Goal: Task Accomplishment & Management: Manage account settings

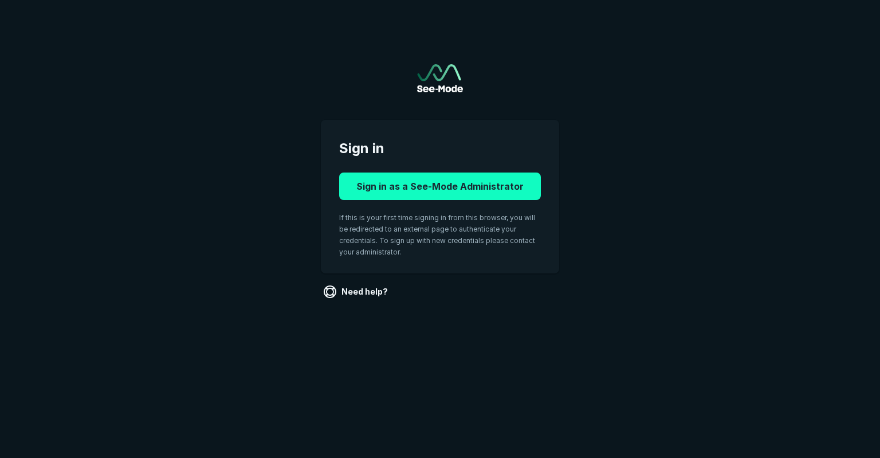
click at [463, 191] on button "Sign in as a See-Mode Administrator" at bounding box center [440, 186] width 202 height 28
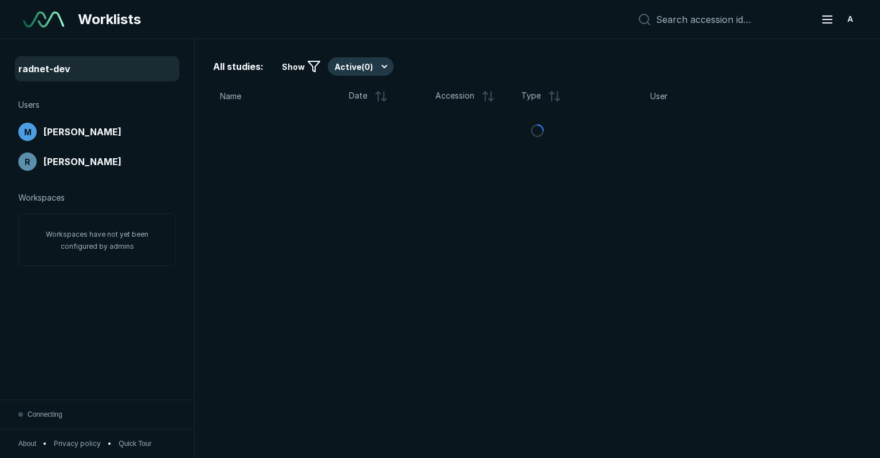
scroll to position [3333, 5433]
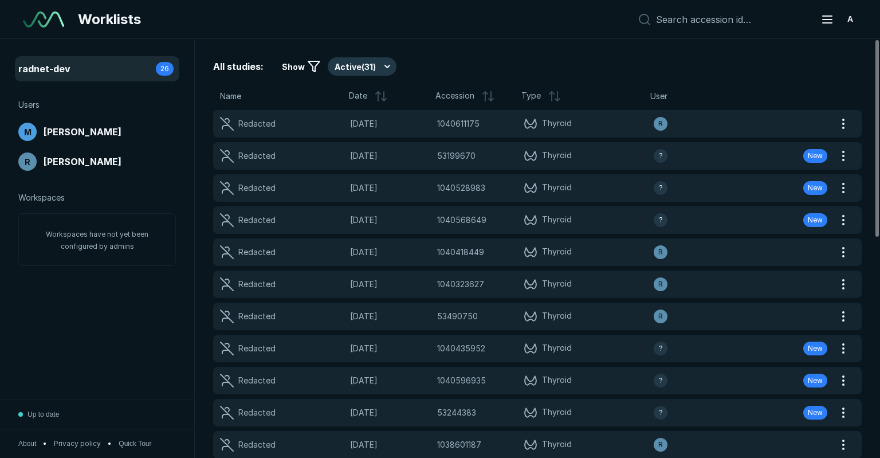
click at [92, 70] on div "radnet-dev 26" at bounding box center [97, 69] width 158 height 18
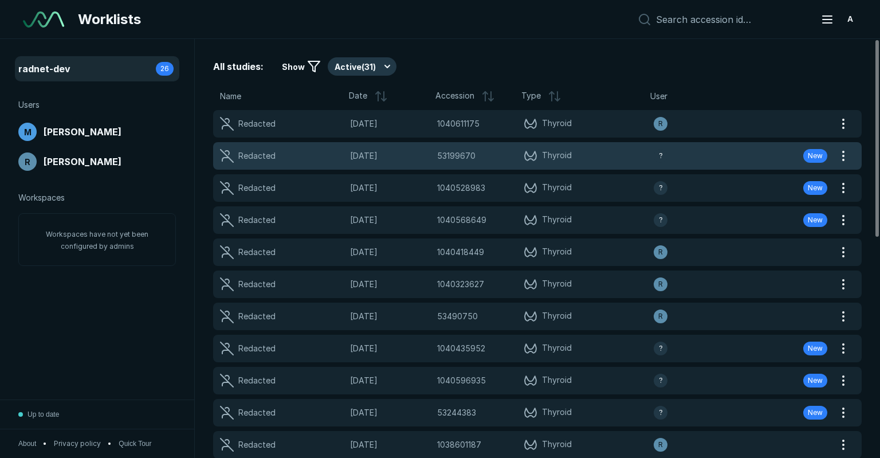
click at [487, 158] on div "53199670 53199670" at bounding box center [477, 156] width 80 height 13
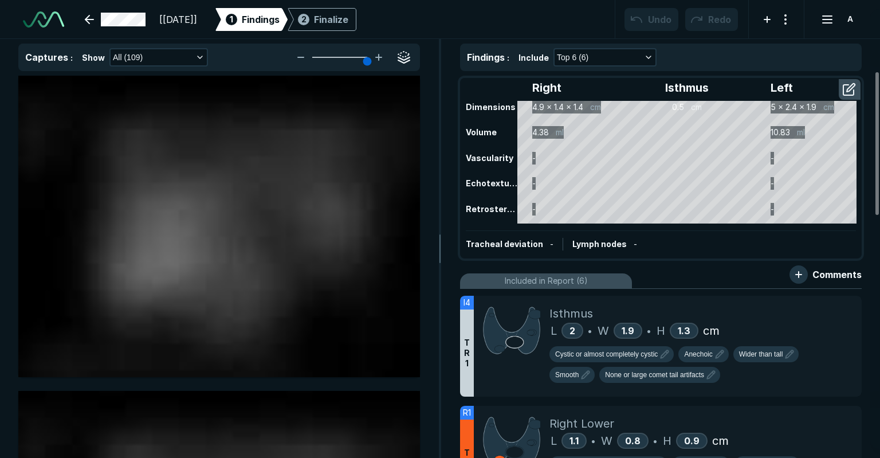
scroll to position [3333, 5433]
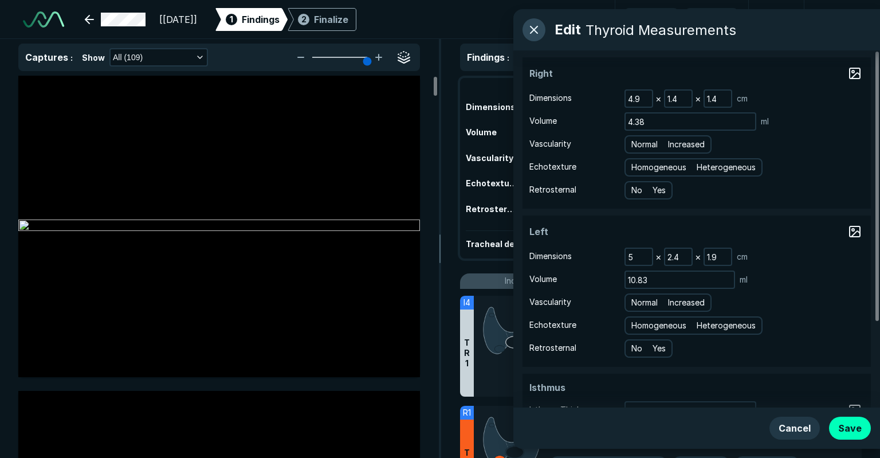
click at [535, 29] on button "button" at bounding box center [534, 29] width 23 height 23
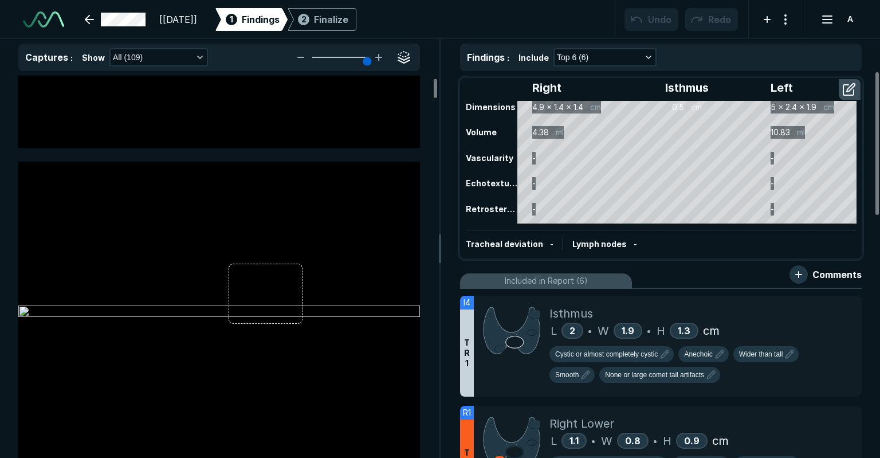
scroll to position [0, 0]
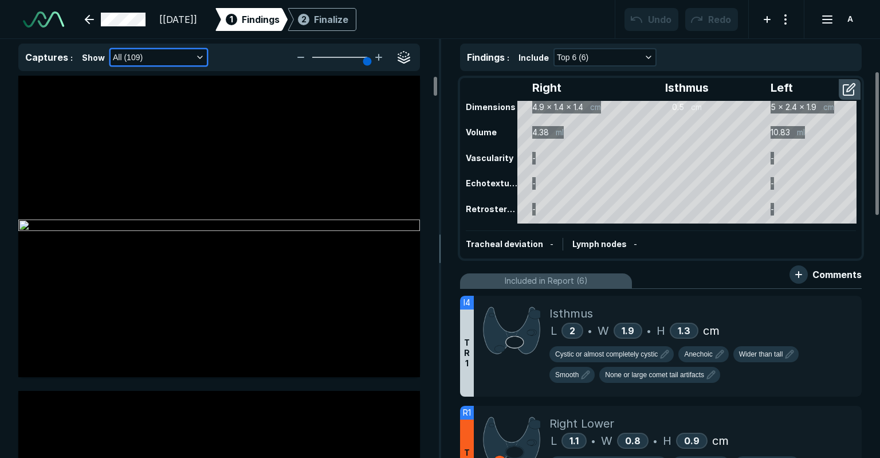
click at [165, 52] on button "All (109)" at bounding box center [159, 57] width 96 height 16
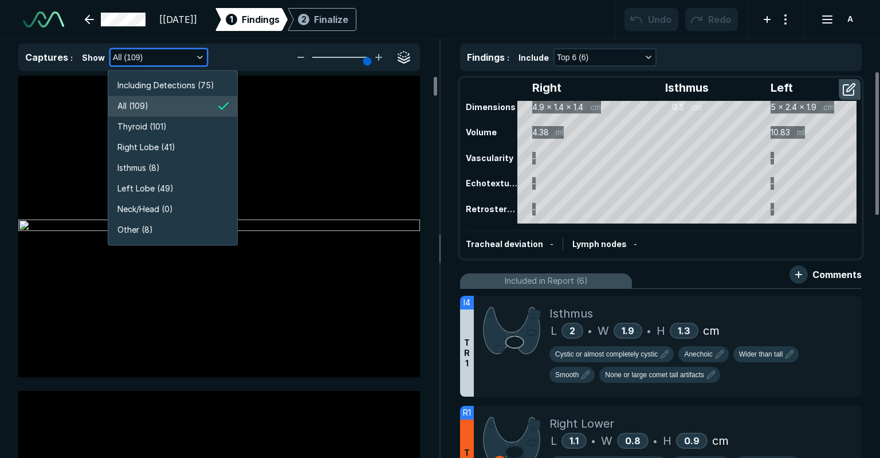
scroll to position [2190, 2045]
click at [165, 52] on button "All (109)" at bounding box center [159, 57] width 96 height 16
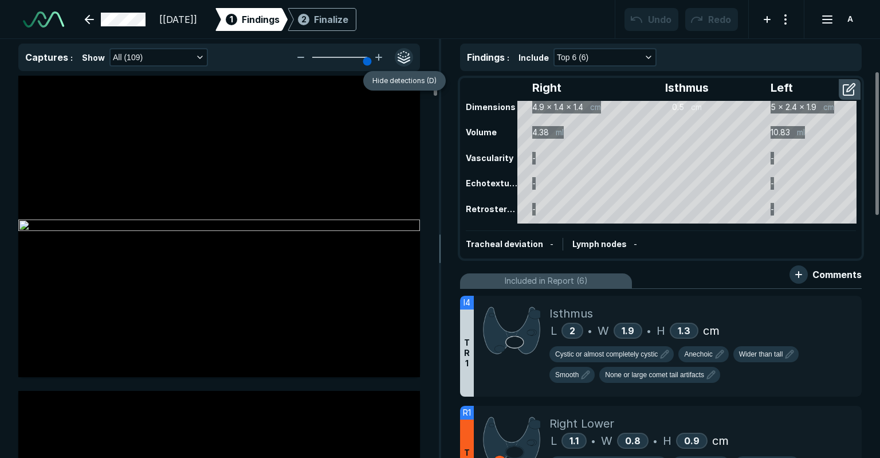
click at [404, 55] on button "button" at bounding box center [404, 57] width 18 height 18
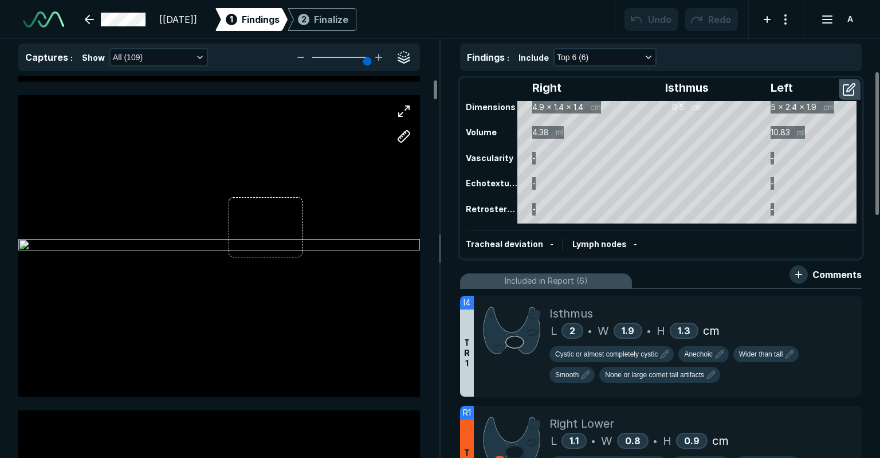
scroll to position [344, 0]
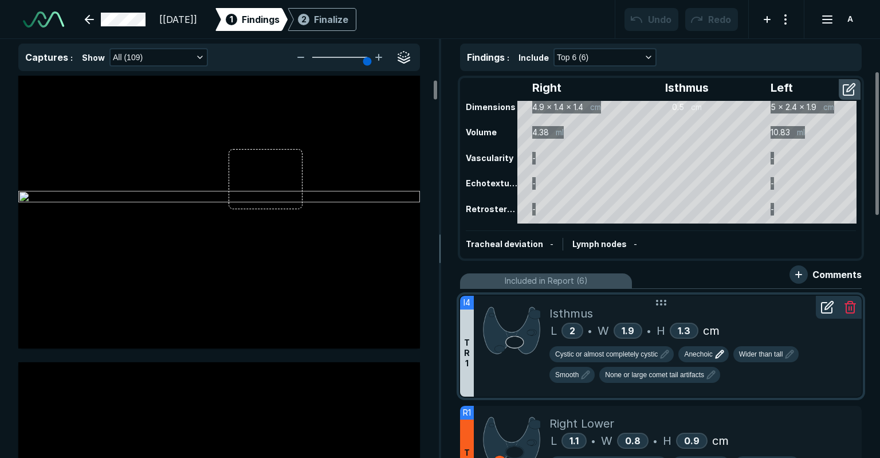
click at [715, 352] on icon "button" at bounding box center [720, 354] width 14 height 14
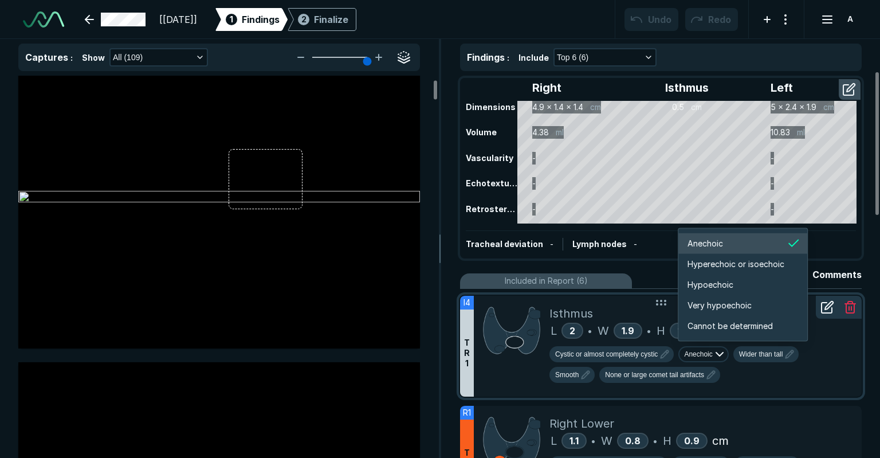
scroll to position [1912, 2054]
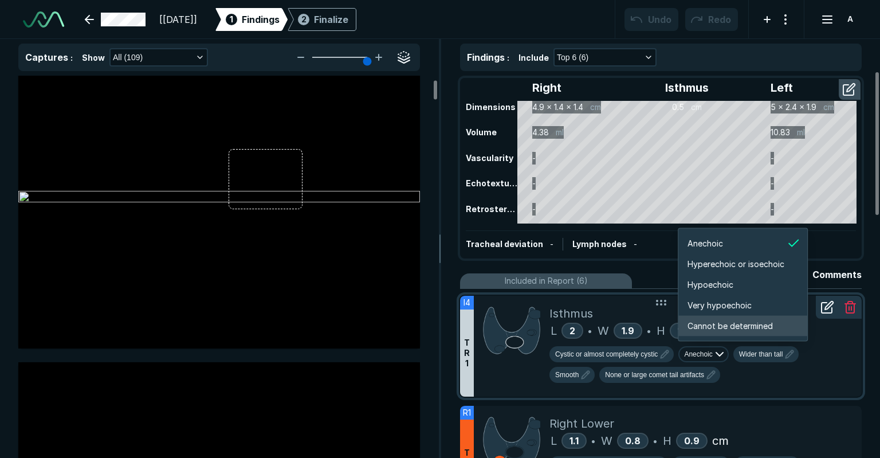
click at [716, 329] on span "Cannot be determined" at bounding box center [730, 326] width 85 height 13
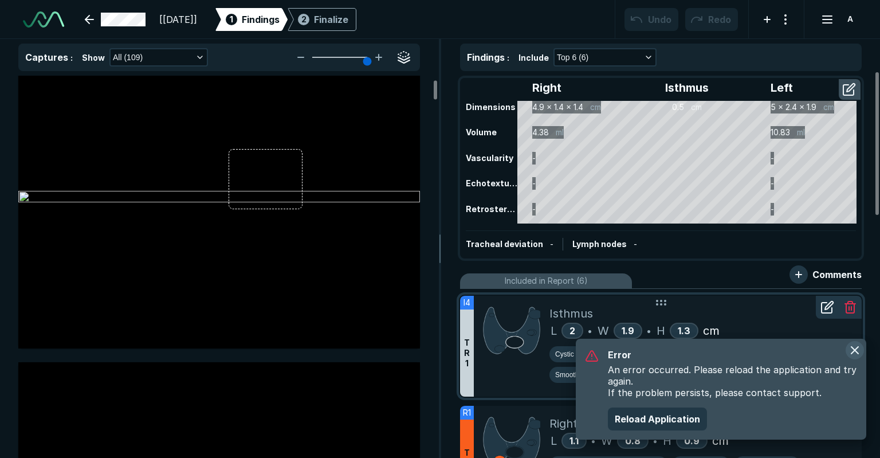
click at [852, 349] on button "button" at bounding box center [855, 350] width 18 height 18
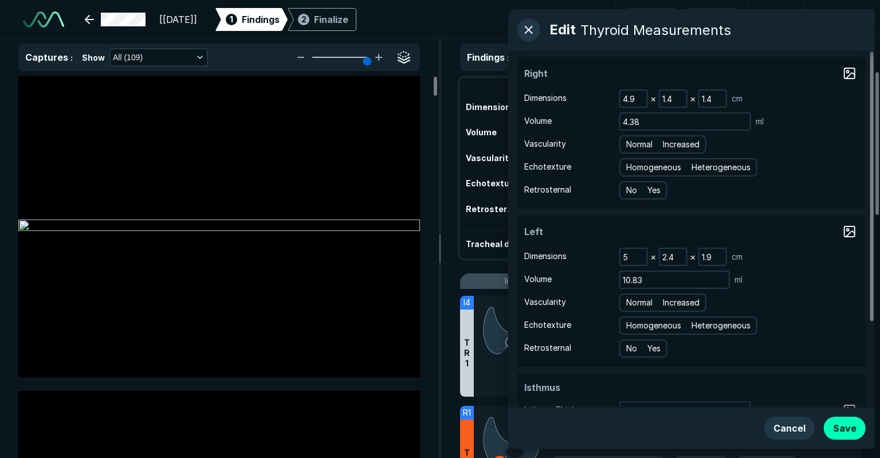
scroll to position [3333, 5433]
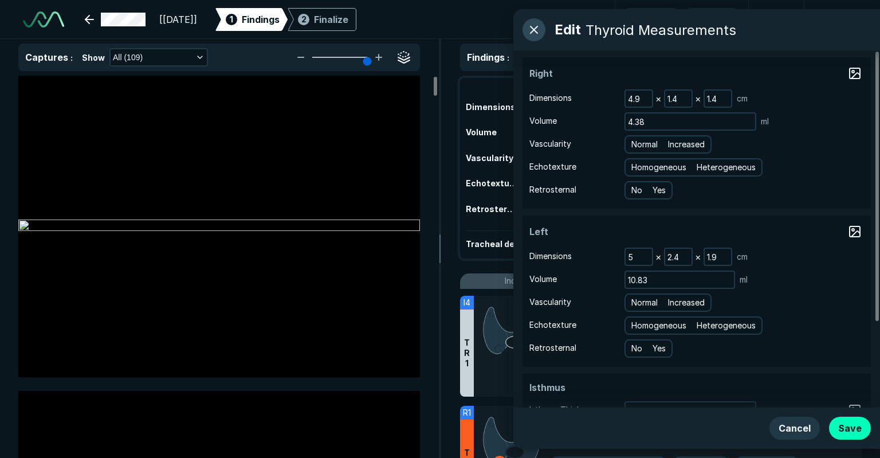
click at [539, 24] on button "button" at bounding box center [534, 29] width 23 height 23
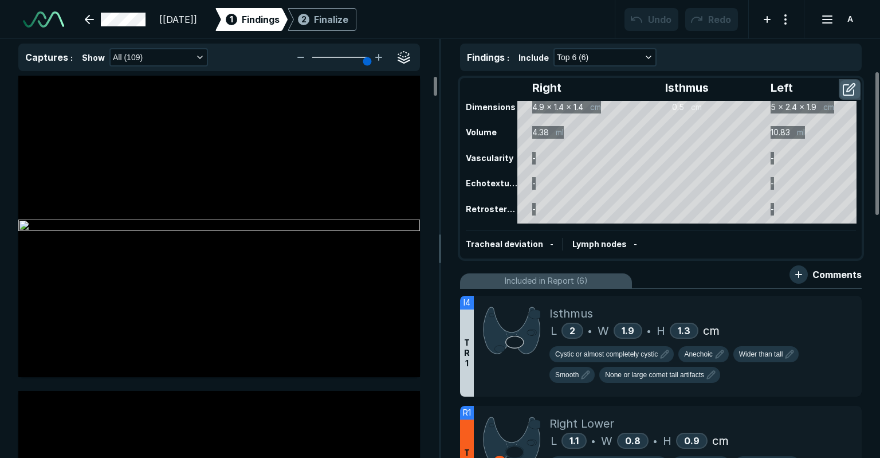
click at [848, 84] on button "button" at bounding box center [850, 89] width 21 height 18
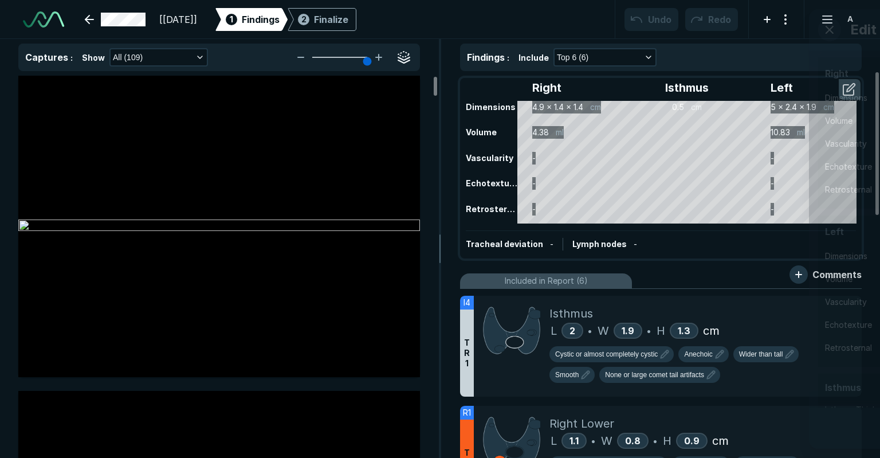
scroll to position [3055, 3122]
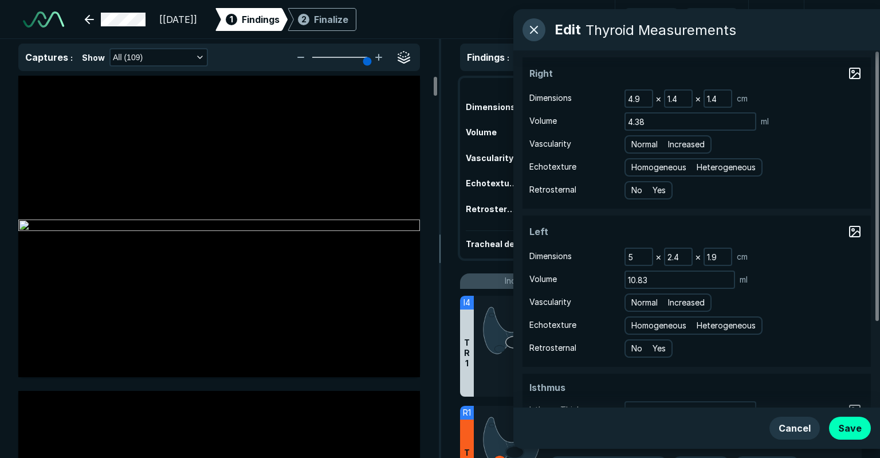
click at [543, 24] on button "button" at bounding box center [534, 29] width 23 height 23
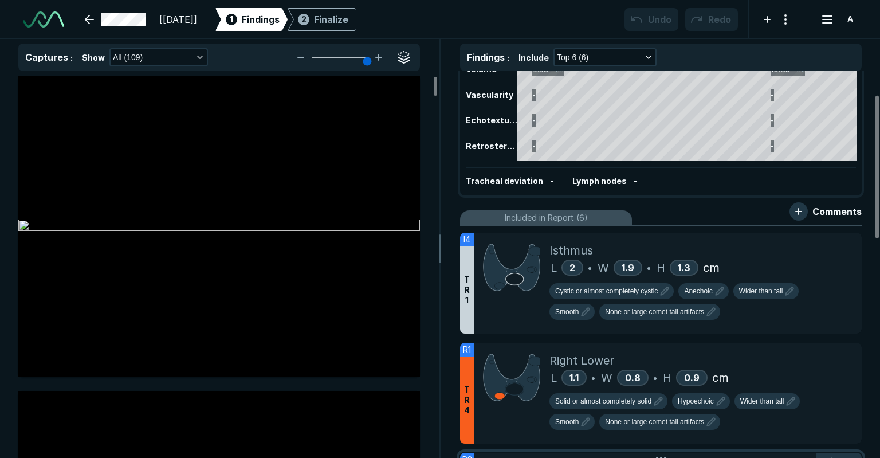
scroll to position [0, 0]
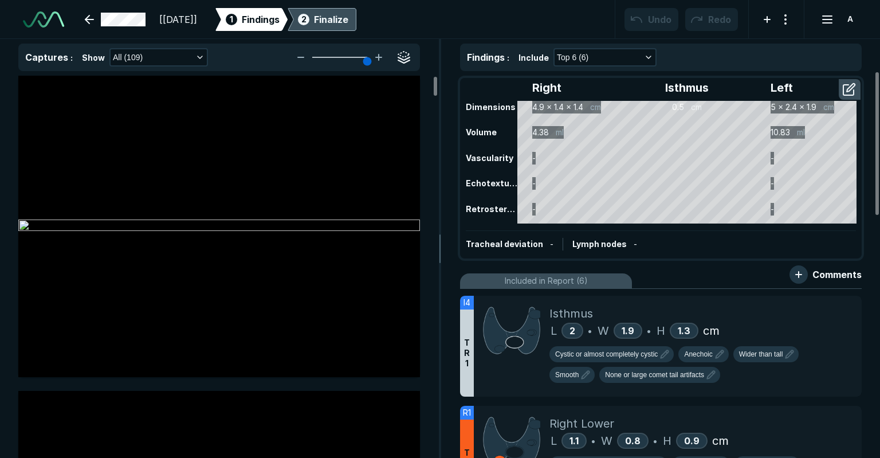
click at [348, 27] on div "2 Finalize" at bounding box center [322, 19] width 53 height 23
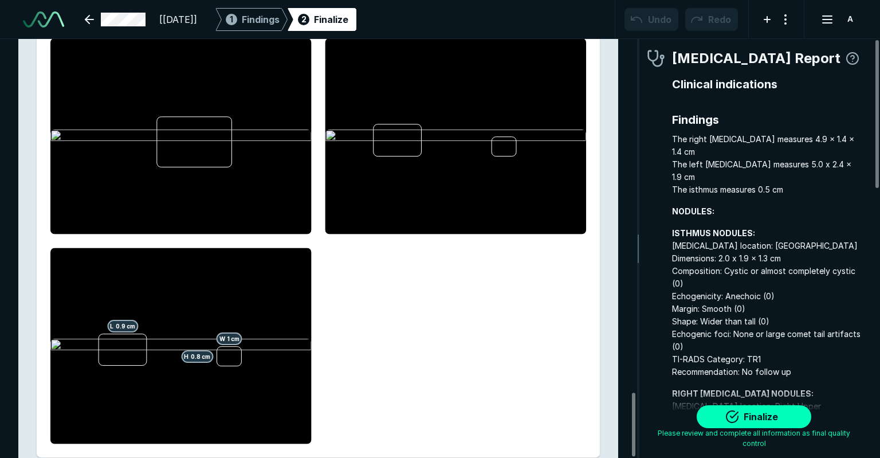
scroll to position [2329, 0]
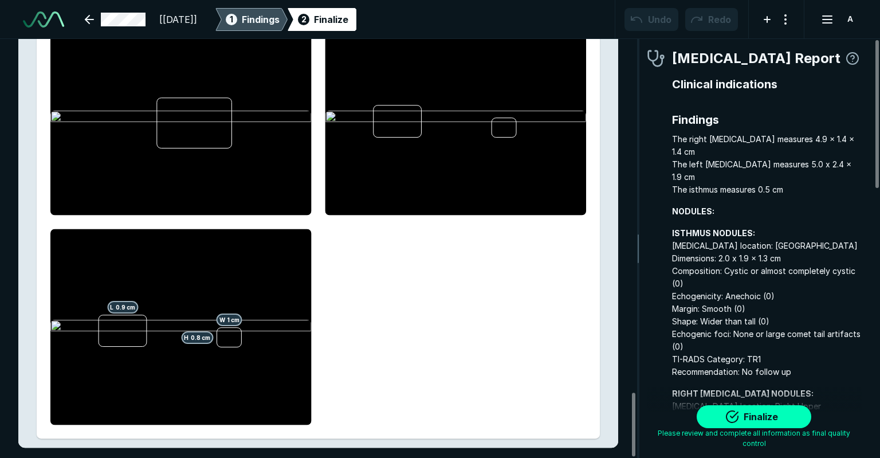
click at [280, 27] on div "1 Findings" at bounding box center [251, 19] width 56 height 23
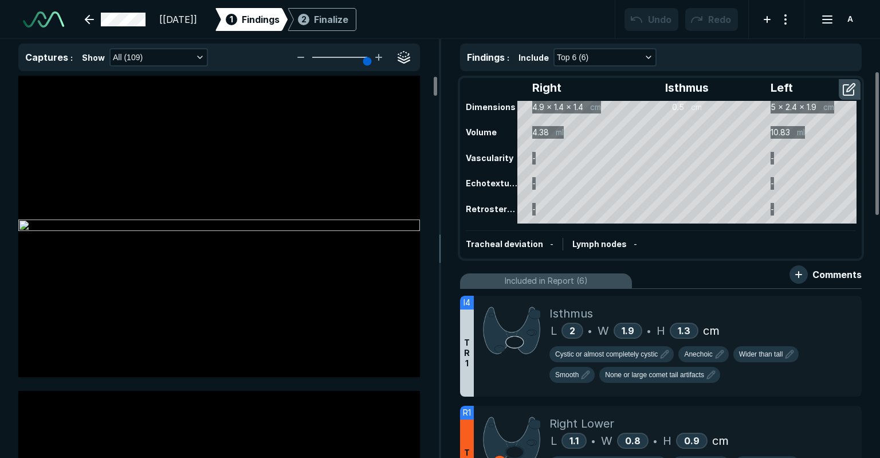
scroll to position [2250, 3271]
click at [534, 360] on div at bounding box center [512, 346] width 76 height 101
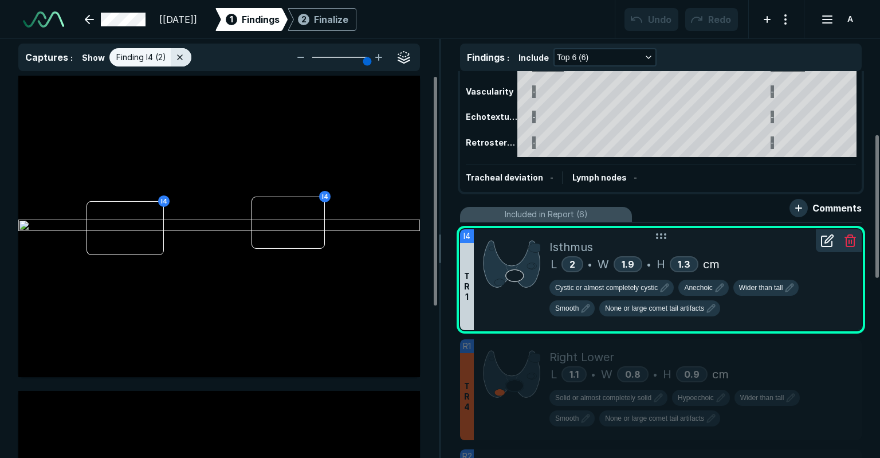
scroll to position [172, 0]
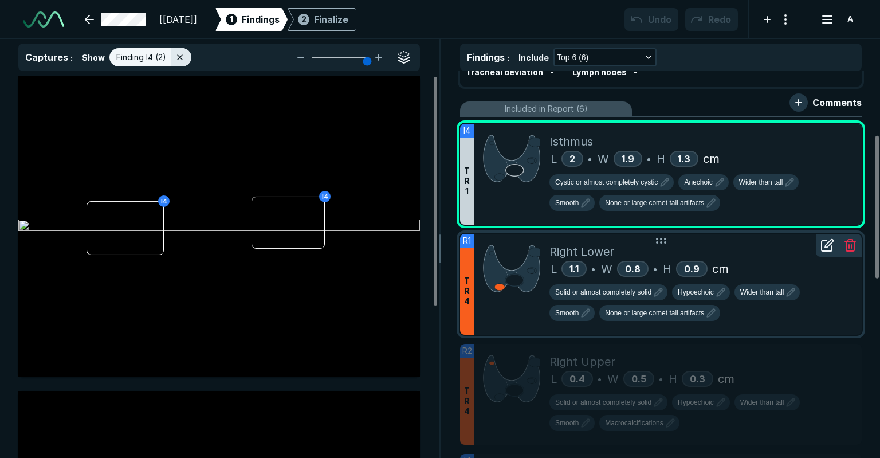
click at [509, 265] on img at bounding box center [511, 268] width 57 height 51
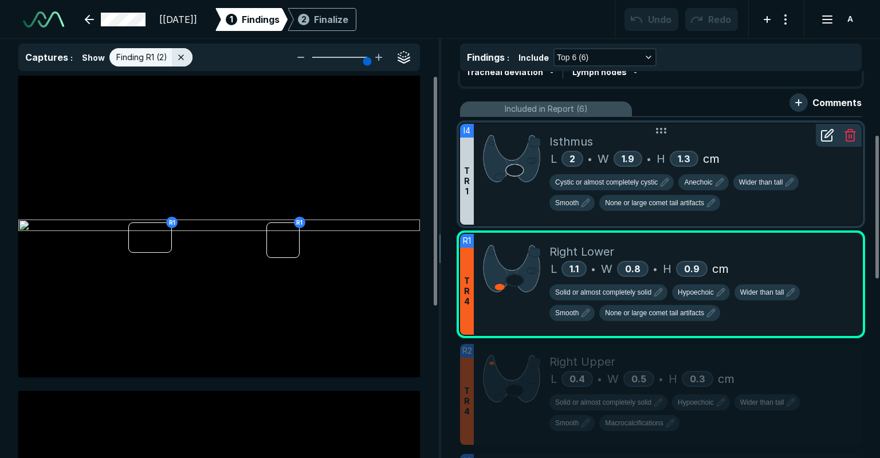
click at [544, 166] on div at bounding box center [512, 174] width 76 height 101
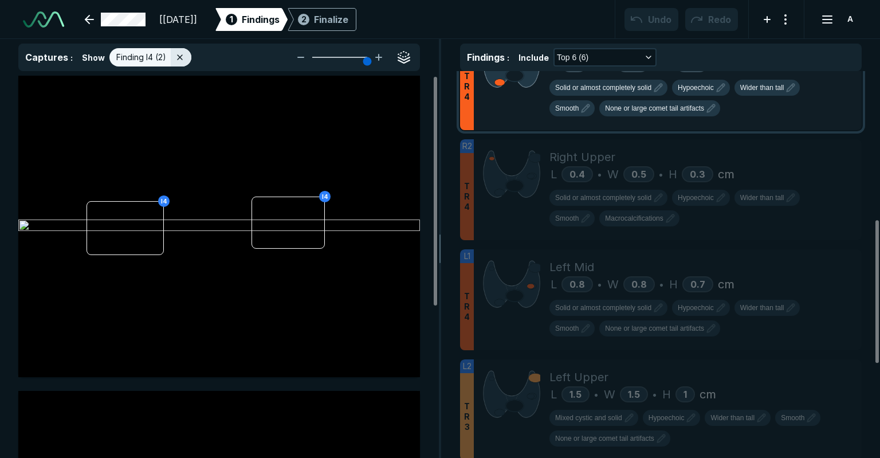
scroll to position [401, 0]
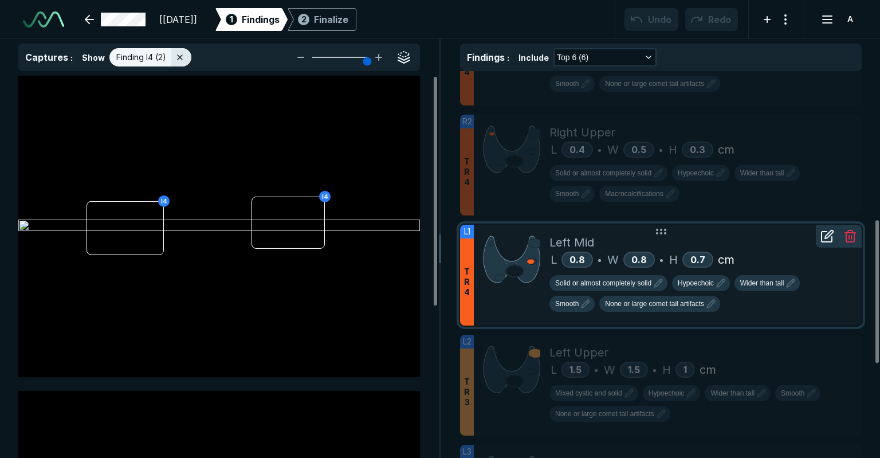
click at [532, 275] on img at bounding box center [511, 259] width 57 height 51
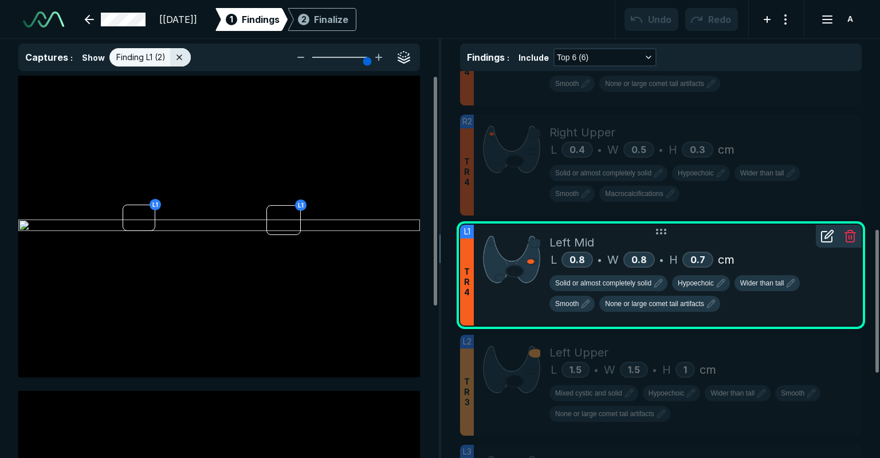
scroll to position [516, 0]
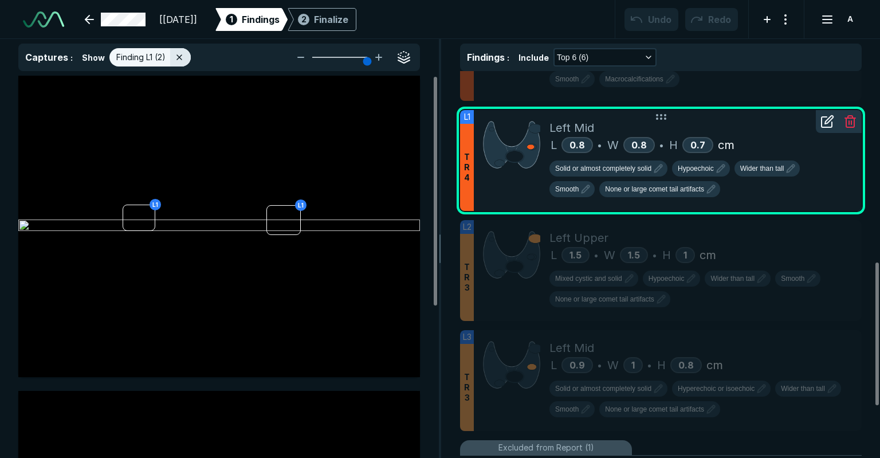
click at [532, 276] on img at bounding box center [511, 254] width 57 height 51
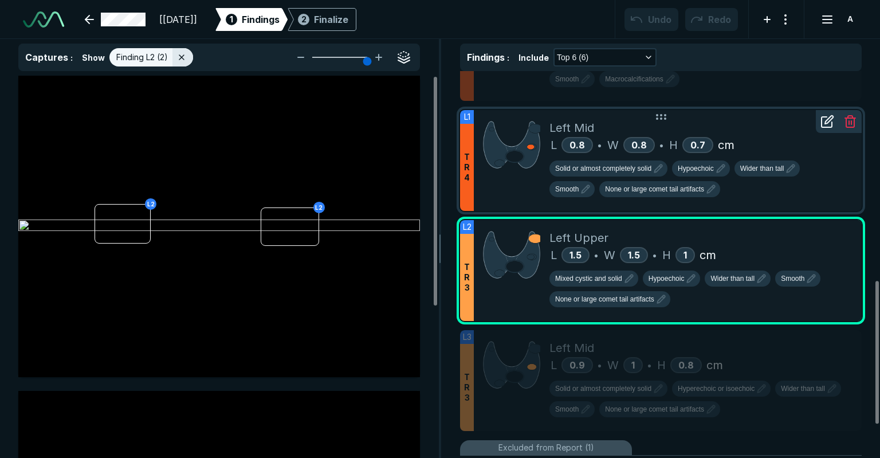
scroll to position [655, 0]
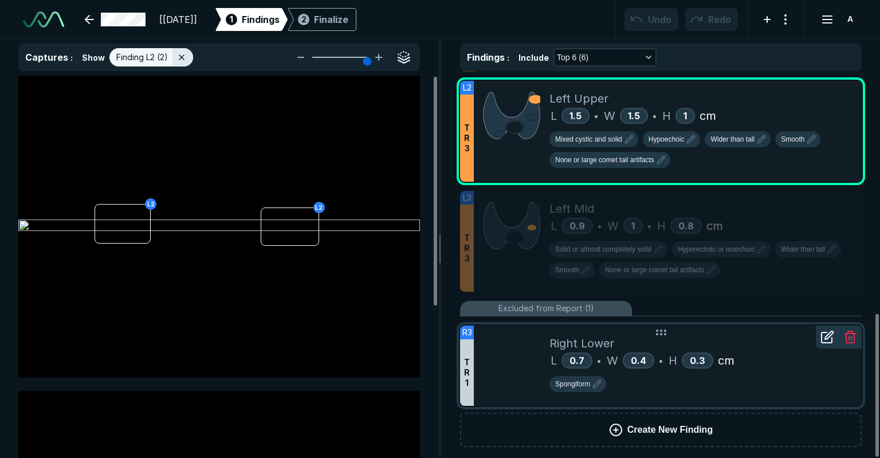
click at [526, 354] on div at bounding box center [512, 365] width 76 height 80
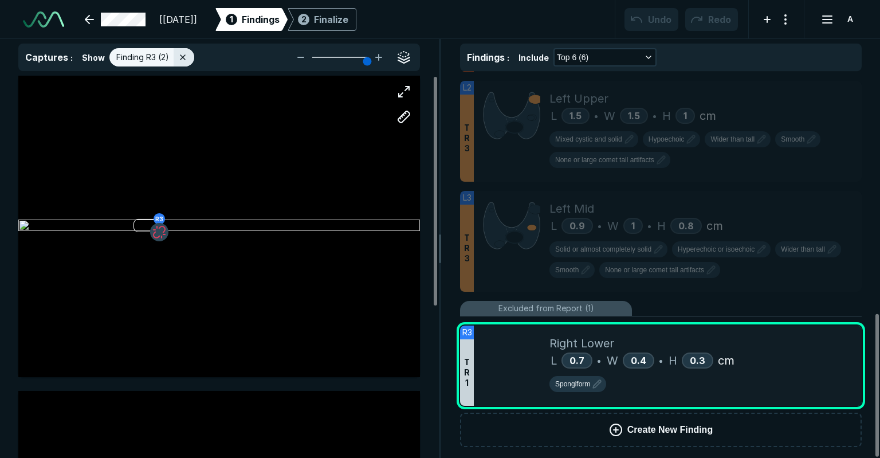
click at [155, 223] on span at bounding box center [159, 232] width 18 height 18
click at [139, 222] on div "R3" at bounding box center [219, 226] width 402 height 301
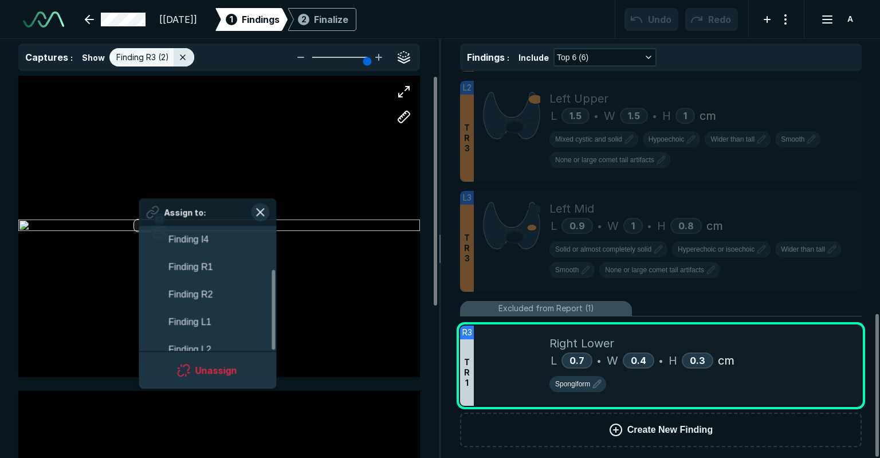
scroll to position [67, 0]
click at [139, 222] on div "Assign to:" at bounding box center [208, 211] width 138 height 28
click at [190, 168] on div "R3" at bounding box center [219, 226] width 402 height 251
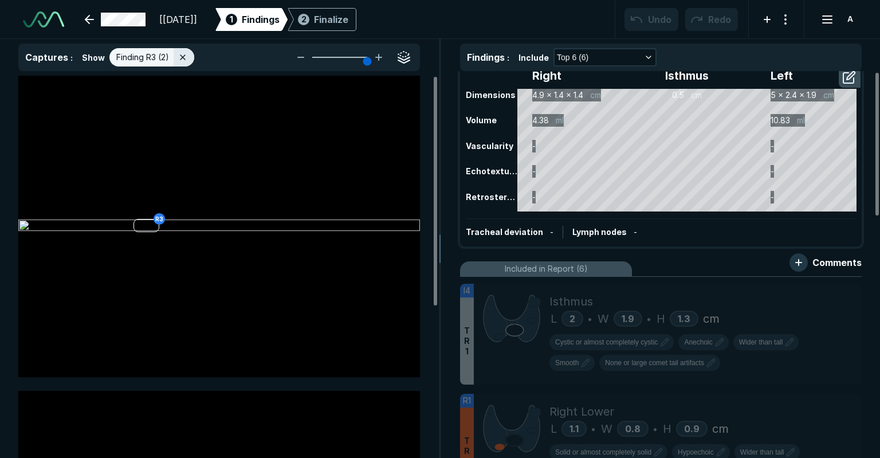
scroll to position [0, 0]
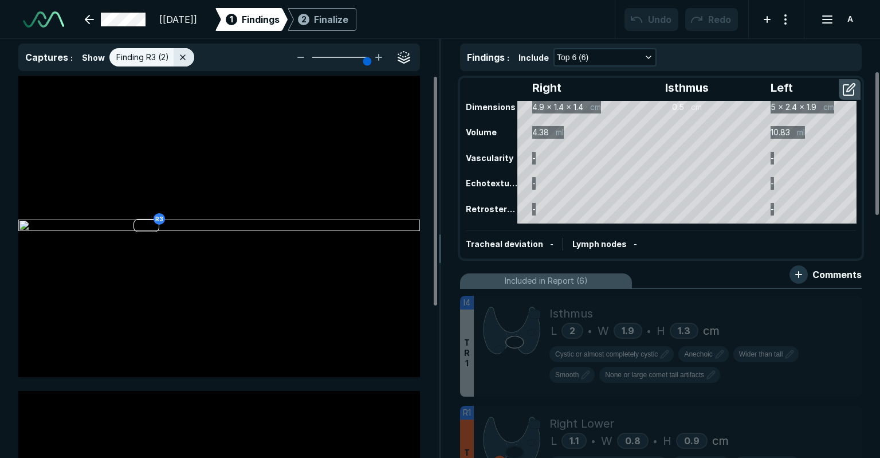
click at [831, 278] on span "Comments" at bounding box center [837, 275] width 49 height 14
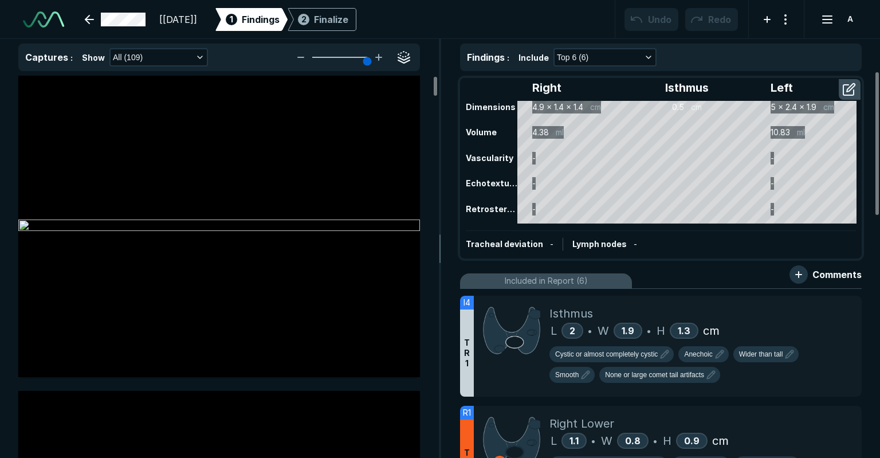
scroll to position [3067, 3262]
click at [805, 281] on button "button" at bounding box center [799, 274] width 18 height 18
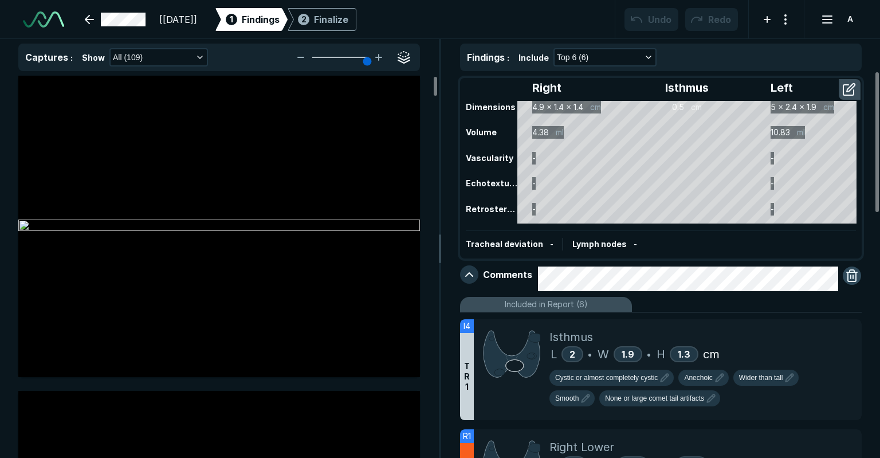
click at [843, 279] on div at bounding box center [852, 278] width 18 height 25
click at [846, 277] on button "button" at bounding box center [852, 275] width 18 height 18
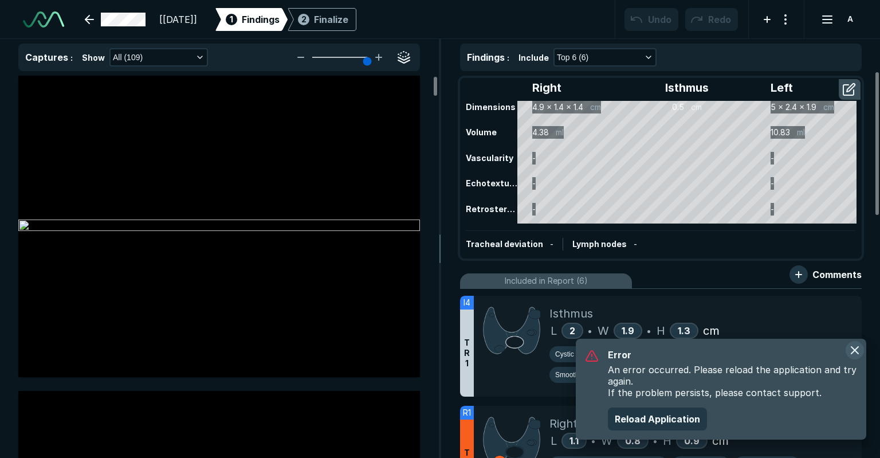
click at [846, 352] on button "button" at bounding box center [855, 350] width 18 height 18
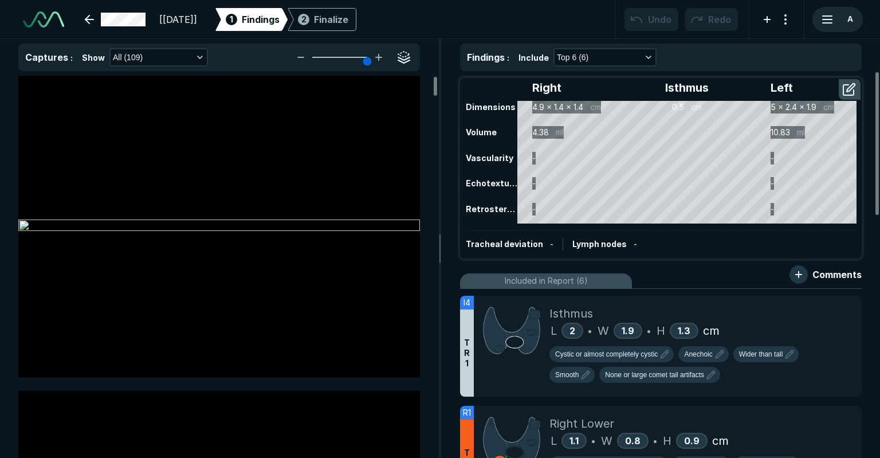
click at [830, 27] on div "A" at bounding box center [838, 19] width 48 height 23
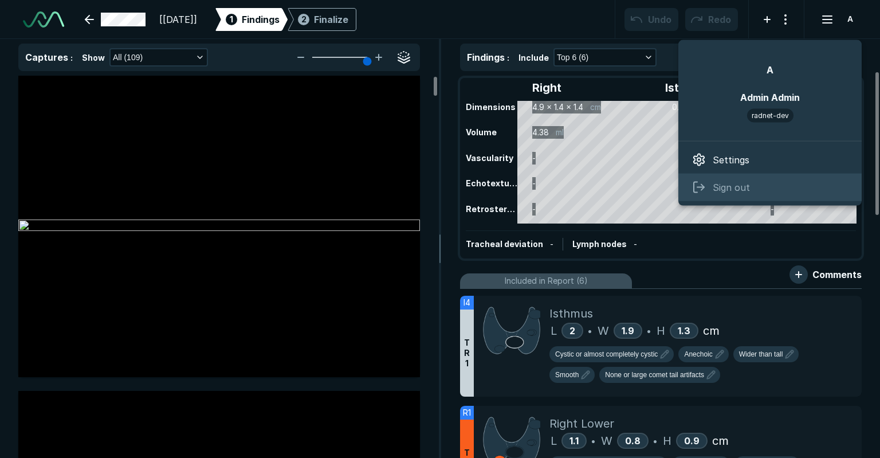
click at [767, 198] on div "Sign out" at bounding box center [769, 188] width 183 height 28
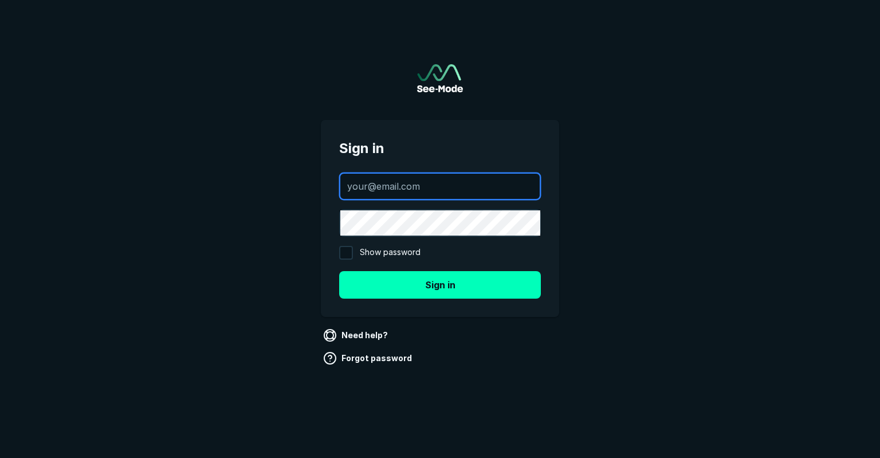
click at [458, 181] on input "text" at bounding box center [439, 186] width 199 height 25
type input "Cameron.Diou@deephealth.com"
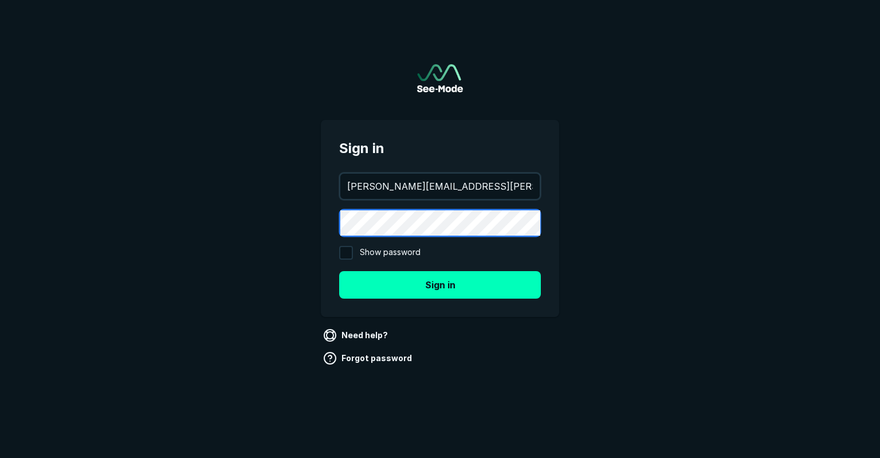
click at [339, 271] on button "Sign in" at bounding box center [440, 285] width 202 height 28
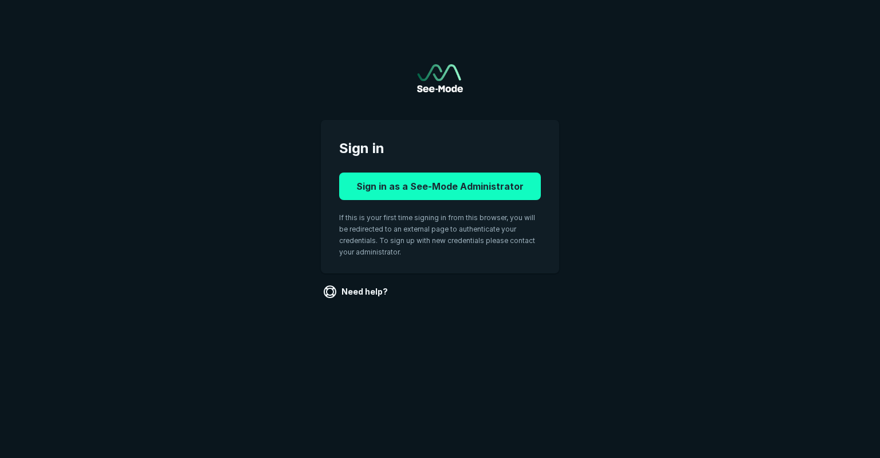
click at [475, 196] on button "Sign in as a See-Mode Administrator" at bounding box center [440, 186] width 202 height 28
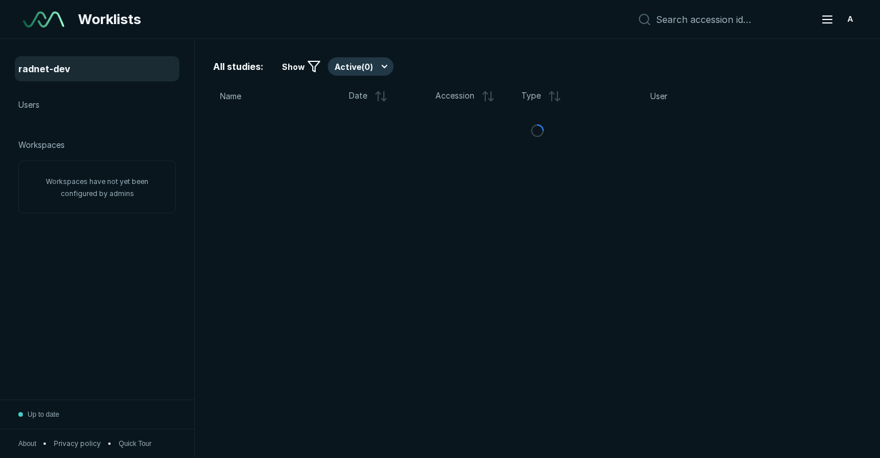
scroll to position [3149, 4373]
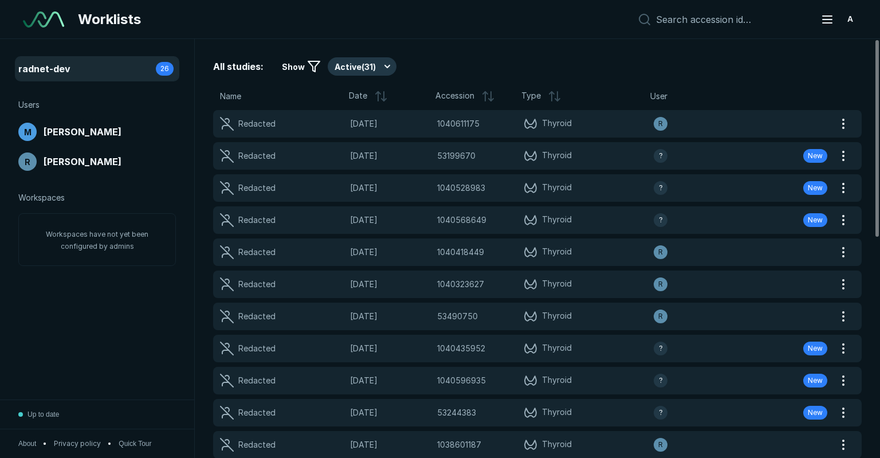
click at [40, 102] on span "Users" at bounding box center [28, 105] width 21 height 13
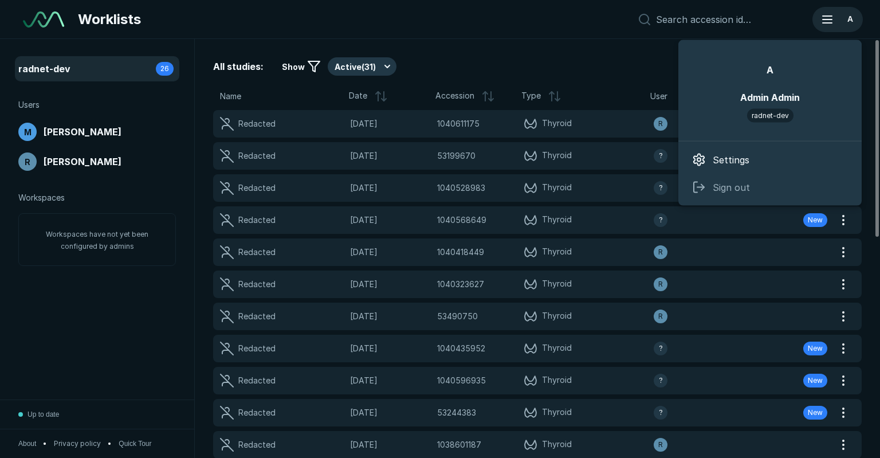
click at [833, 13] on icon "button" at bounding box center [828, 20] width 14 height 14
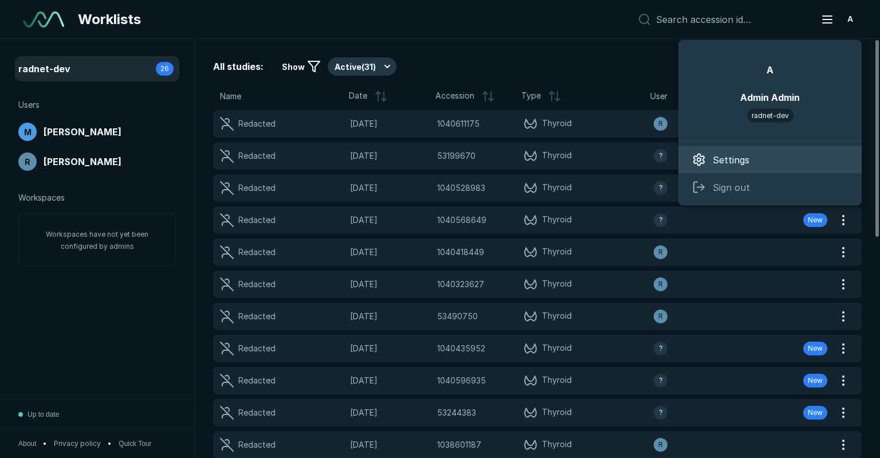
click at [733, 153] on span "Settings" at bounding box center [731, 160] width 37 height 14
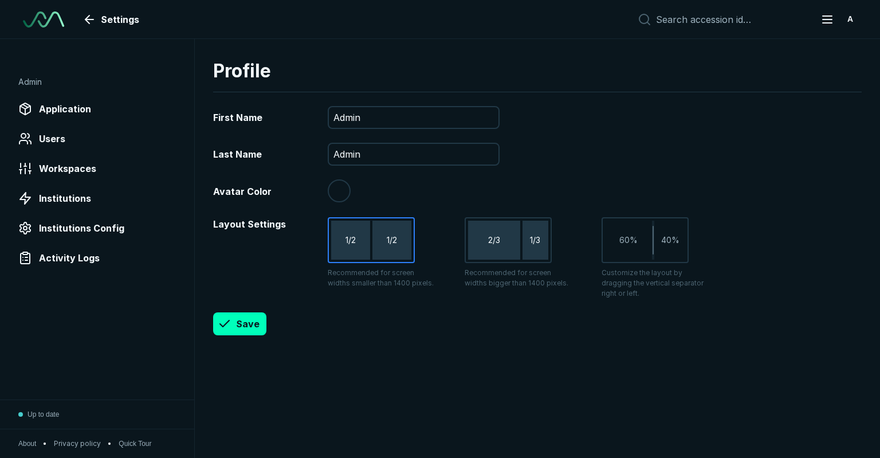
type input "#000000"
click at [115, 134] on div "Users" at bounding box center [97, 139] width 158 height 18
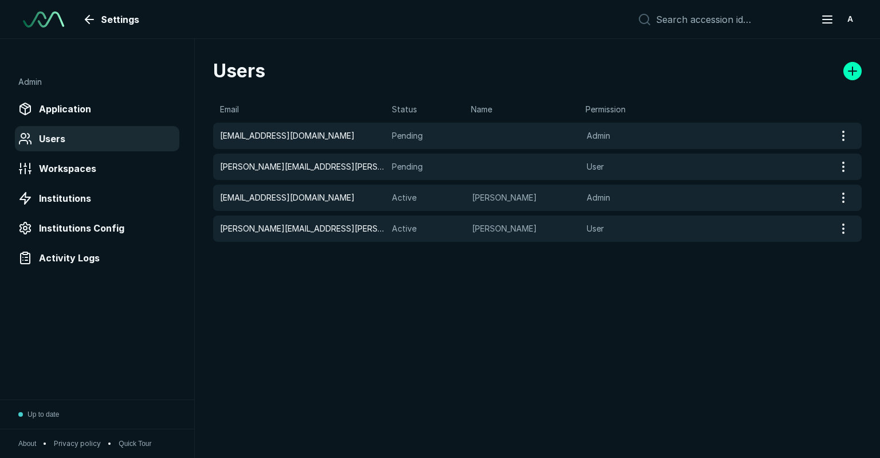
scroll to position [3149, 4373]
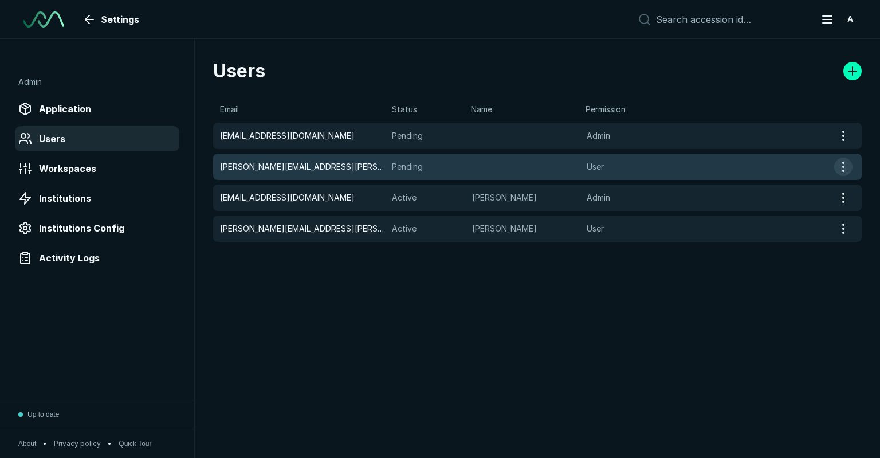
click at [851, 167] on button "button" at bounding box center [843, 167] width 18 height 18
click at [260, 168] on span "[PERSON_NAME][EMAIL_ADDRESS][PERSON_NAME][DOMAIN_NAME]" at bounding box center [302, 166] width 165 height 13
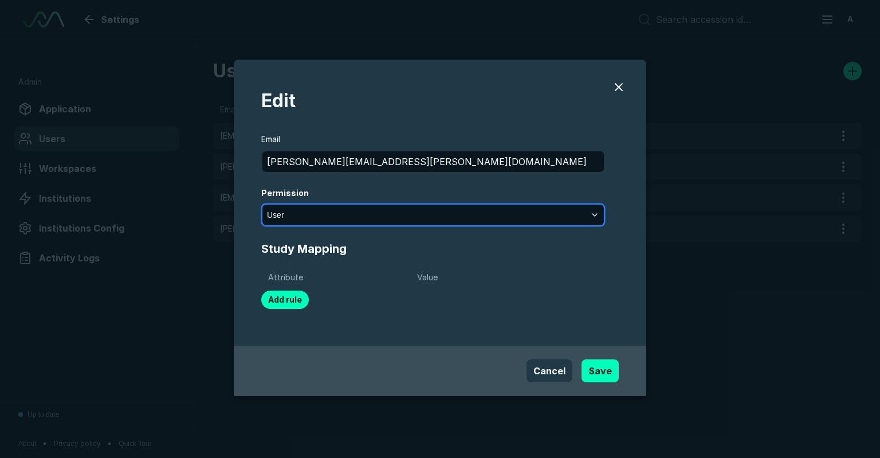
click at [300, 213] on button "User" at bounding box center [433, 215] width 342 height 21
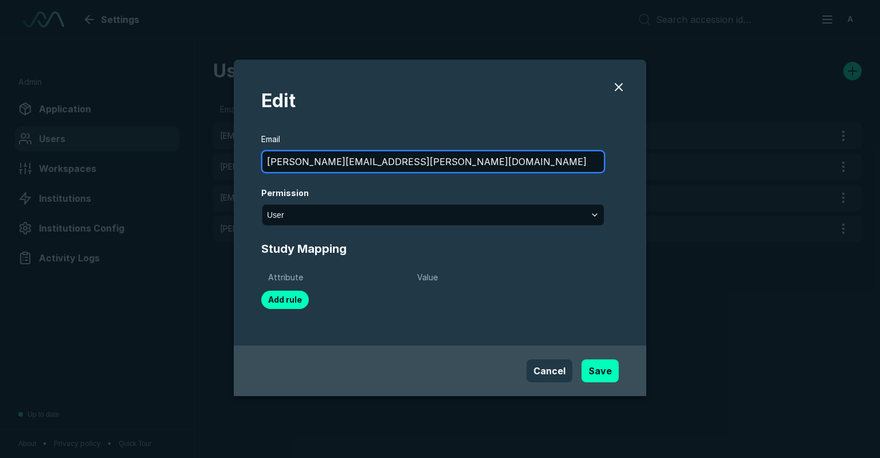
click at [298, 158] on input "[PERSON_NAME][EMAIL_ADDRESS][PERSON_NAME][DOMAIN_NAME]" at bounding box center [433, 161] width 342 height 21
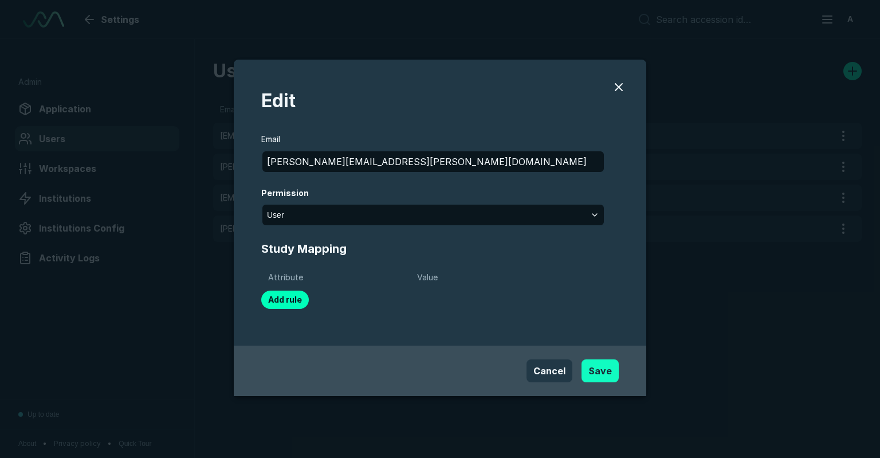
click at [589, 366] on button "Save" at bounding box center [600, 370] width 37 height 23
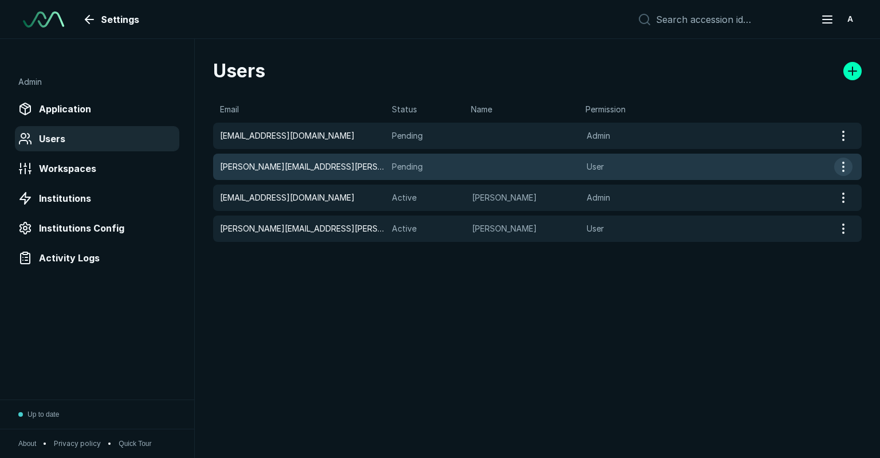
click at [844, 164] on button "button" at bounding box center [843, 167] width 18 height 18
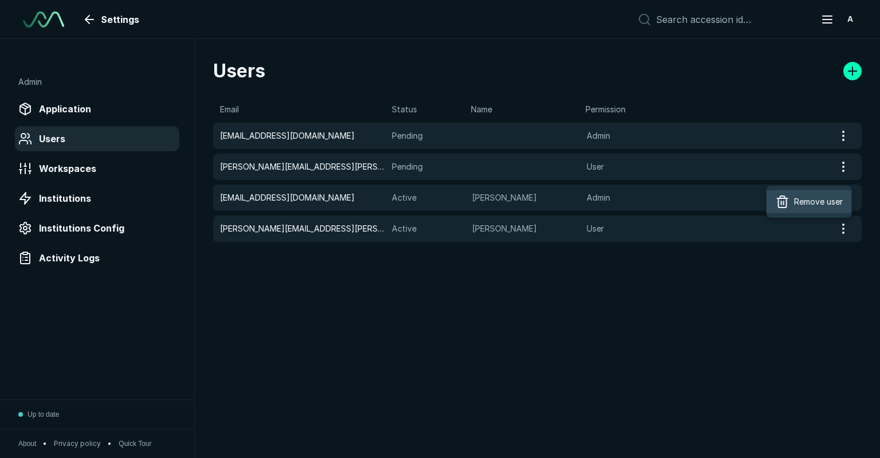
click at [817, 199] on span "Remove user" at bounding box center [818, 201] width 49 height 13
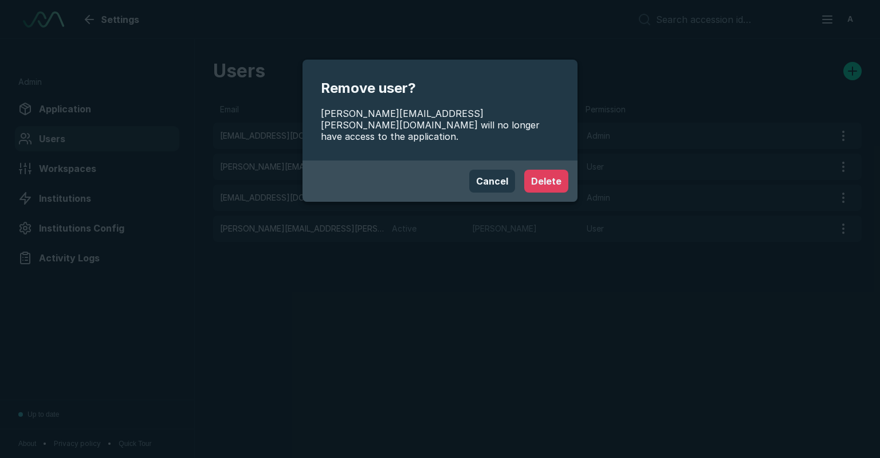
click at [549, 176] on button "Delete" at bounding box center [546, 181] width 44 height 23
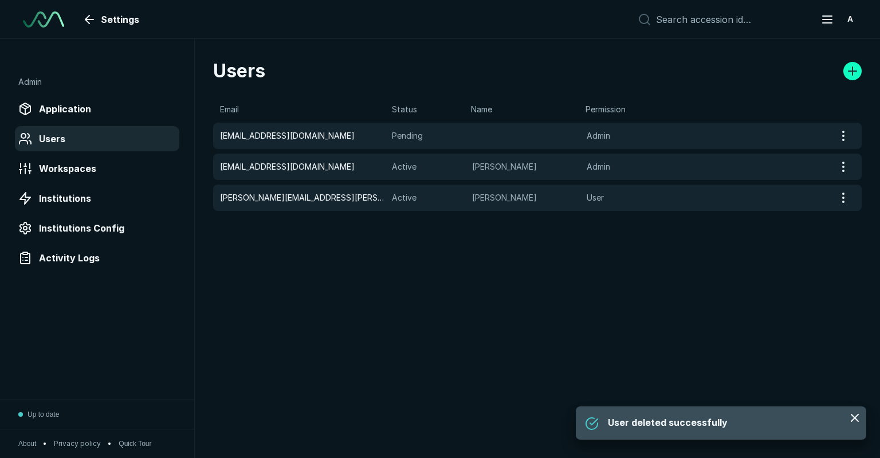
click at [855, 68] on link at bounding box center [853, 71] width 18 height 18
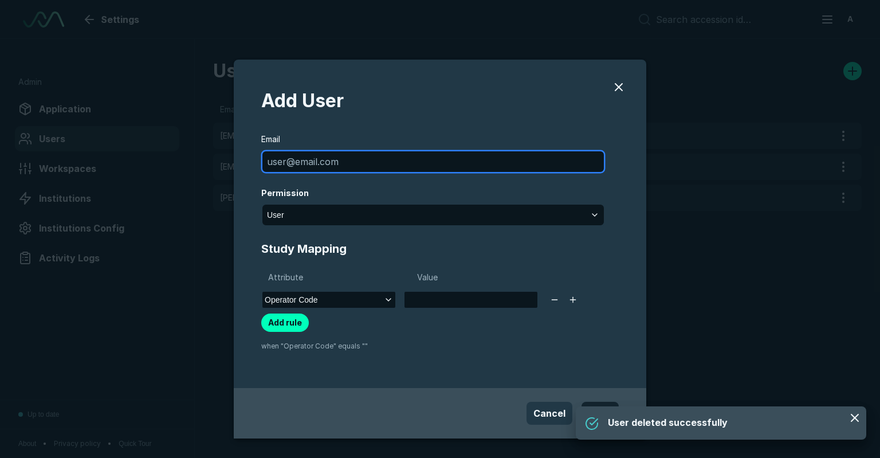
click at [508, 160] on input "modal" at bounding box center [433, 161] width 342 height 21
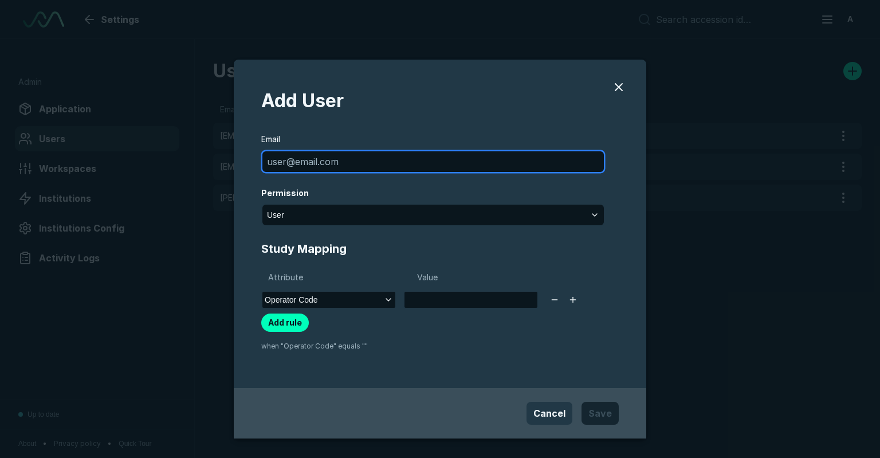
paste input "[PERSON_NAME][EMAIL_ADDRESS][PERSON_NAME][DOMAIN_NAME]"
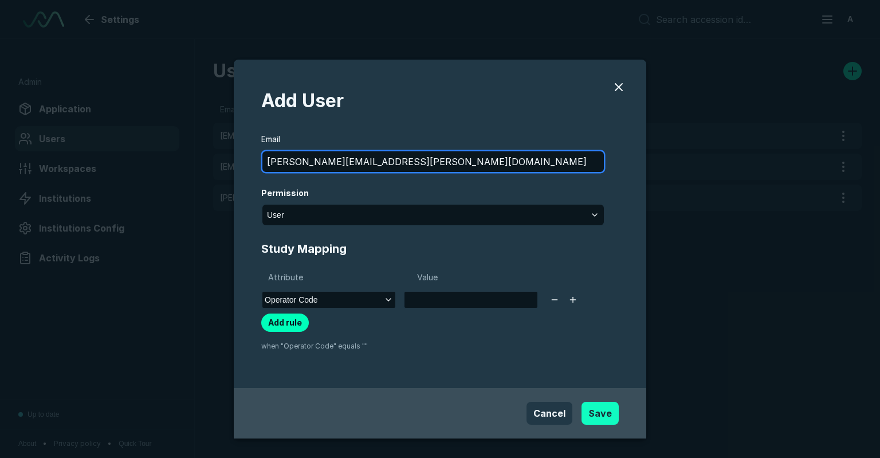
type input "[PERSON_NAME][EMAIL_ADDRESS][PERSON_NAME][DOMAIN_NAME]"
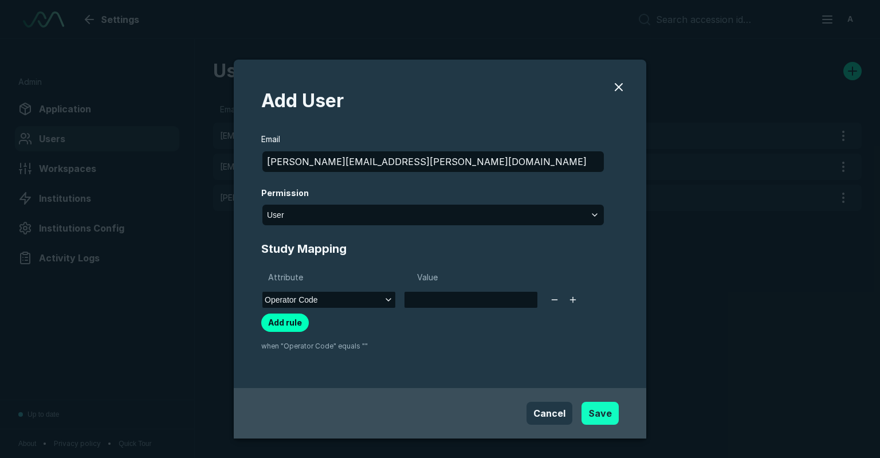
click at [603, 414] on button "Save" at bounding box center [600, 413] width 37 height 23
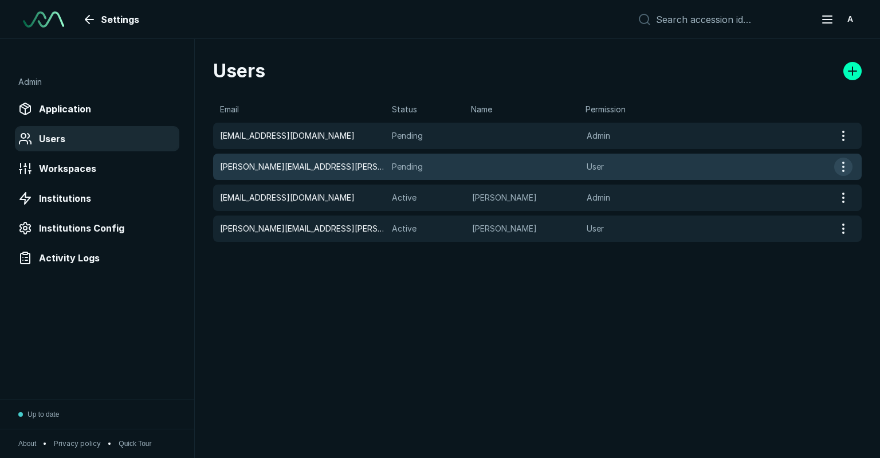
click at [841, 167] on button "button" at bounding box center [843, 167] width 18 height 18
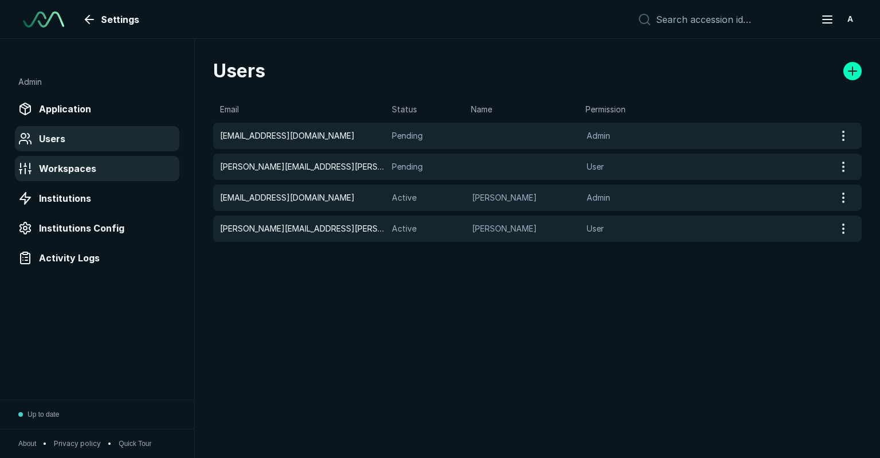
click at [77, 174] on span "Workspaces" at bounding box center [67, 169] width 57 height 14
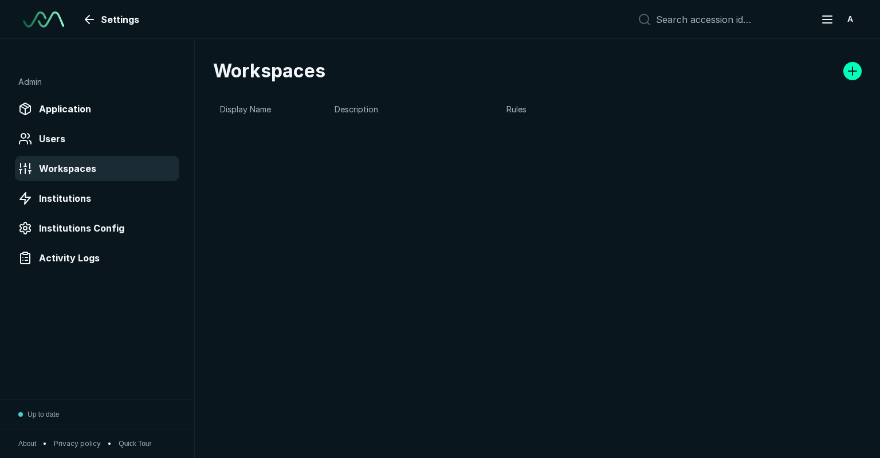
scroll to position [3149, 4373]
click at [71, 194] on span "Institutions" at bounding box center [65, 198] width 52 height 14
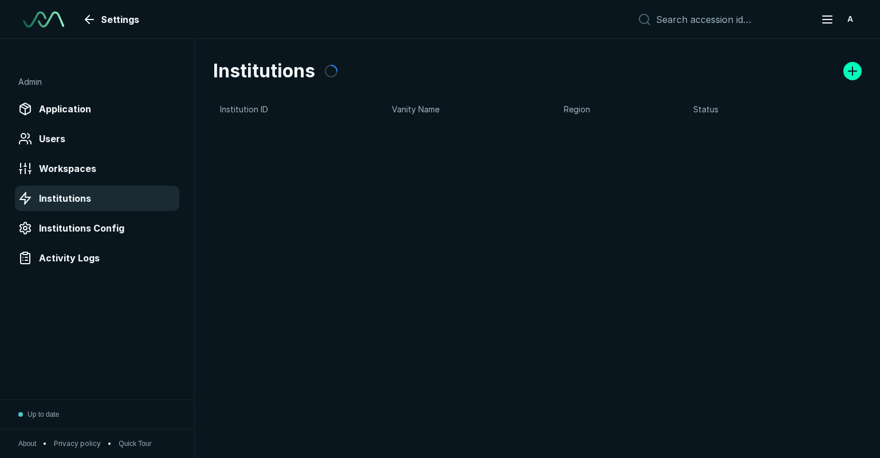
scroll to position [3149, 4373]
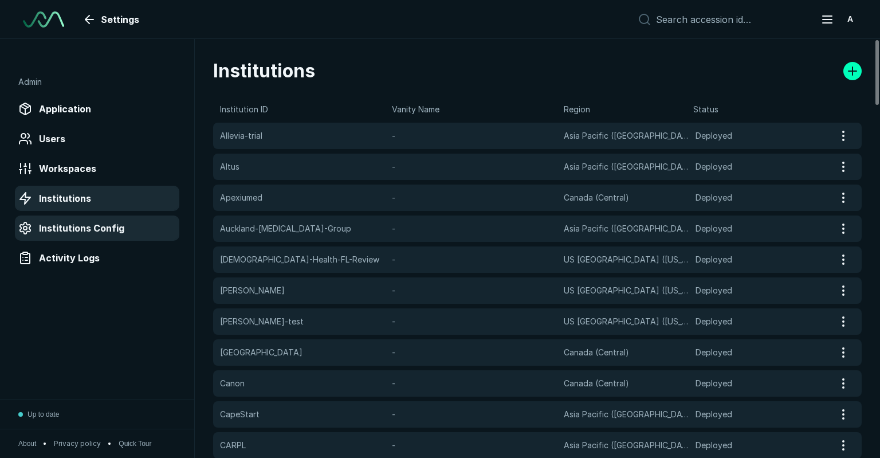
click at [69, 224] on span "Institutions Config" at bounding box center [81, 228] width 85 height 14
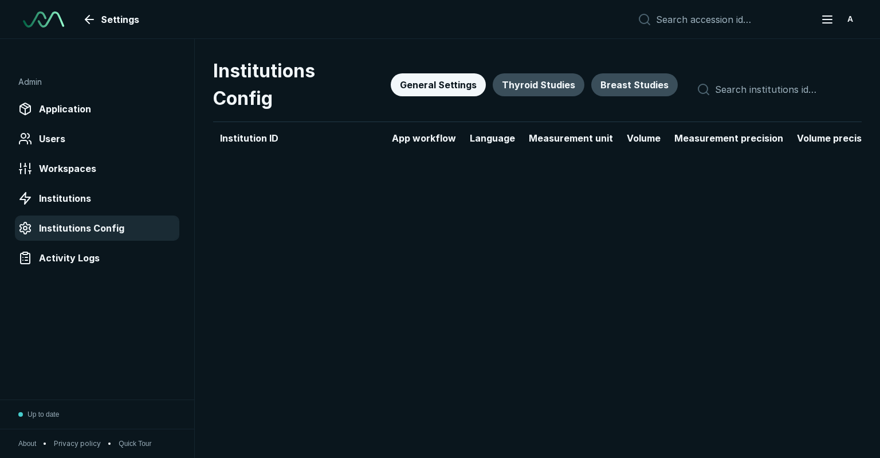
scroll to position [3011, 4392]
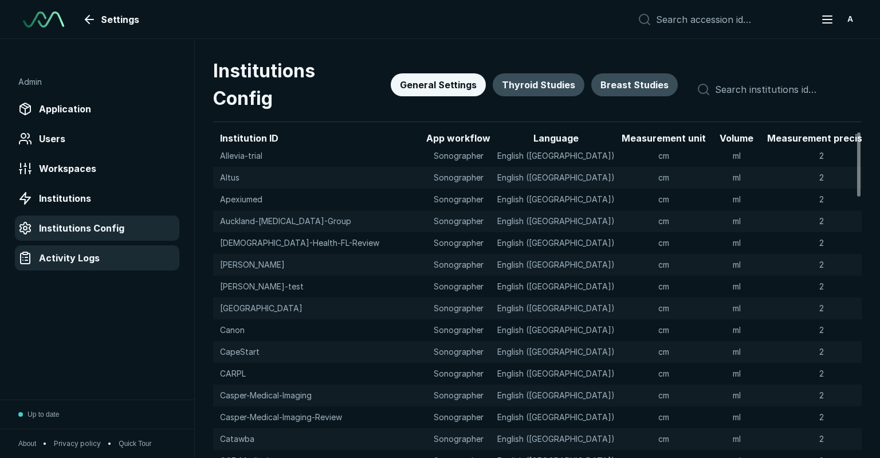
click at [71, 253] on span "Activity Logs" at bounding box center [69, 258] width 61 height 14
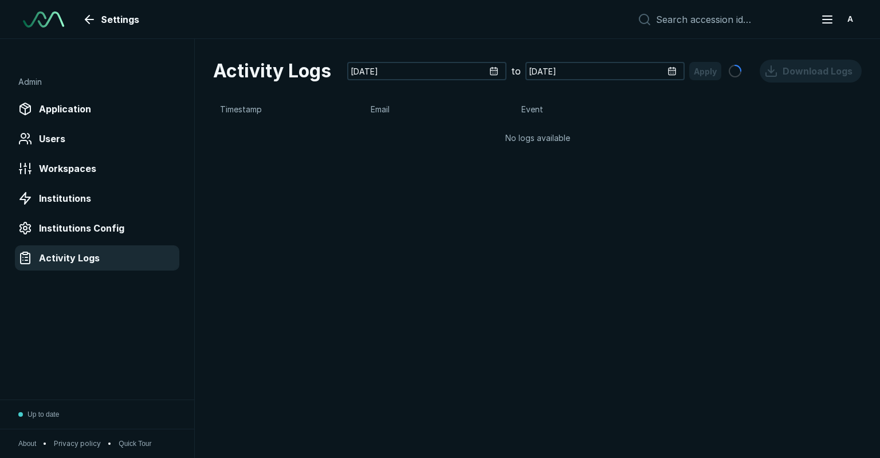
scroll to position [3149, 4373]
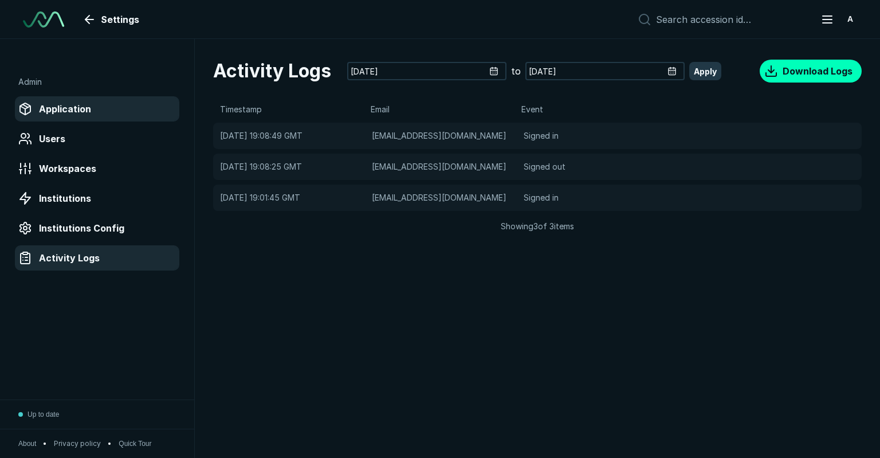
click at [78, 111] on span "Application" at bounding box center [65, 109] width 52 height 14
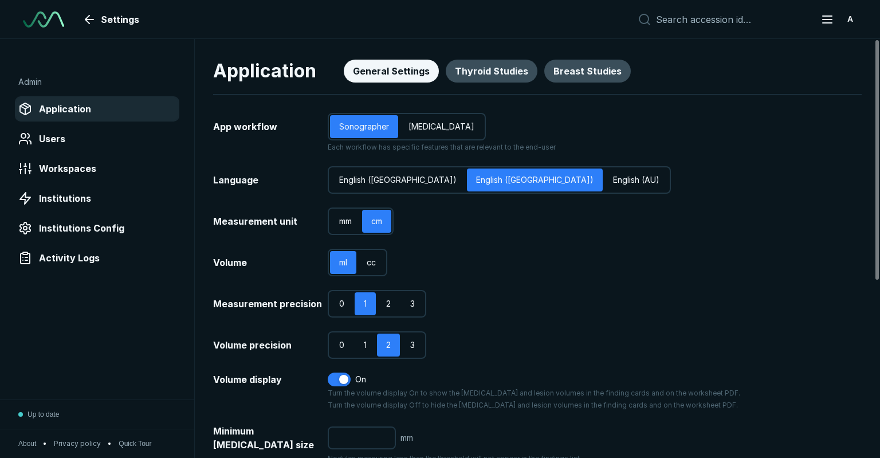
scroll to position [3149, 4373]
click at [58, 139] on span "Users" at bounding box center [52, 139] width 26 height 14
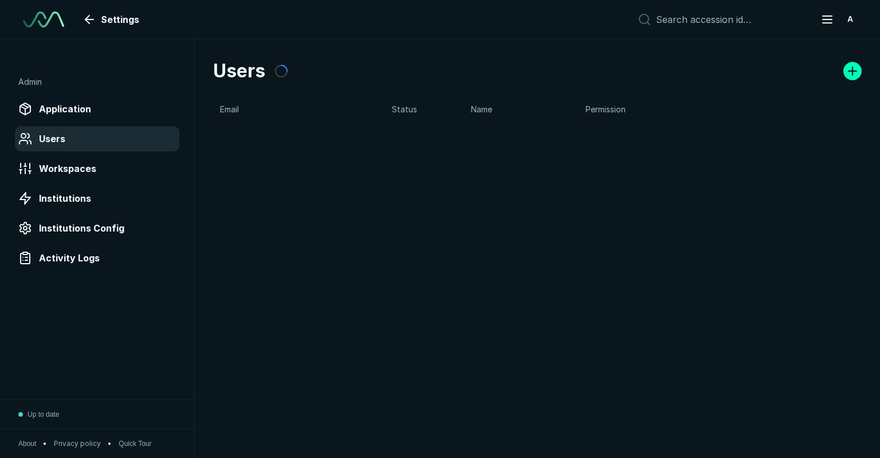
scroll to position [3149, 4373]
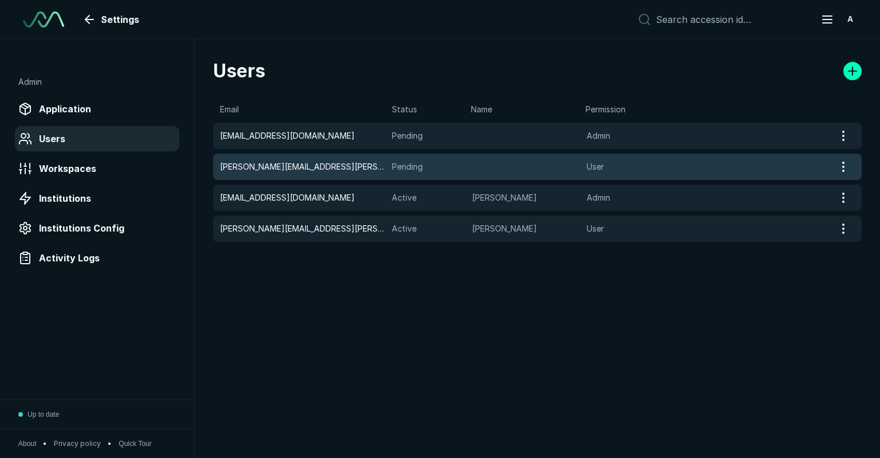
click at [410, 166] on span "Pending" at bounding box center [428, 166] width 73 height 13
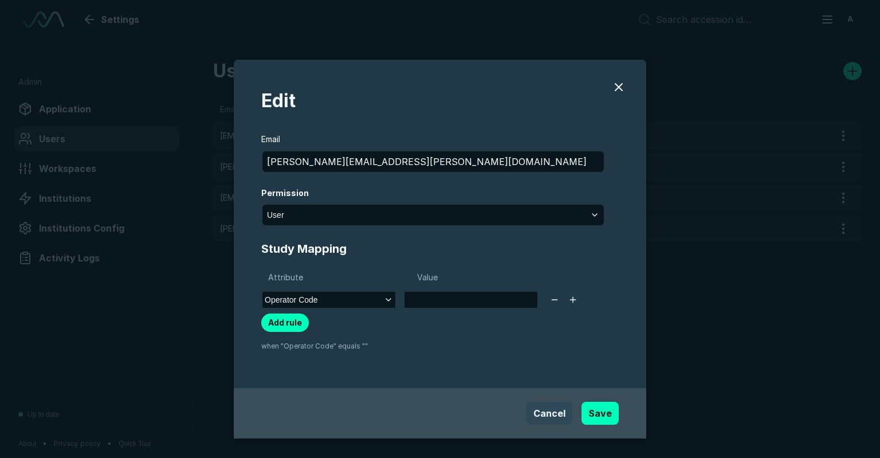
click at [552, 423] on button "Cancel" at bounding box center [550, 413] width 46 height 23
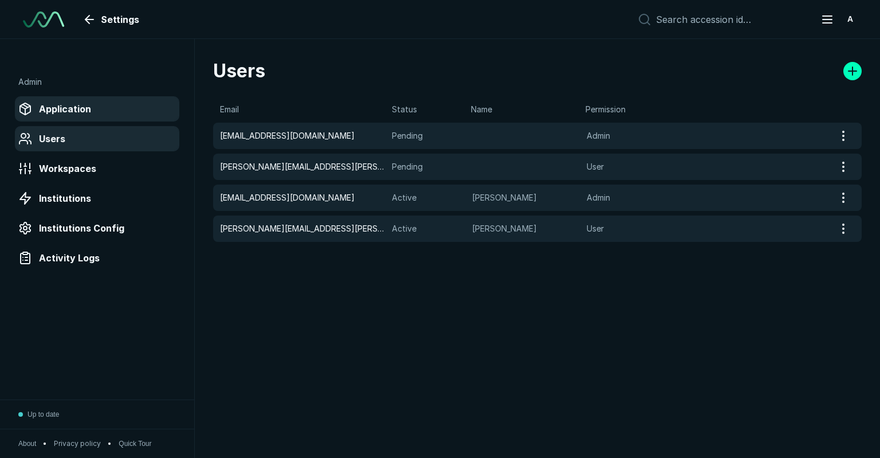
click at [77, 116] on div "Application" at bounding box center [97, 109] width 158 height 18
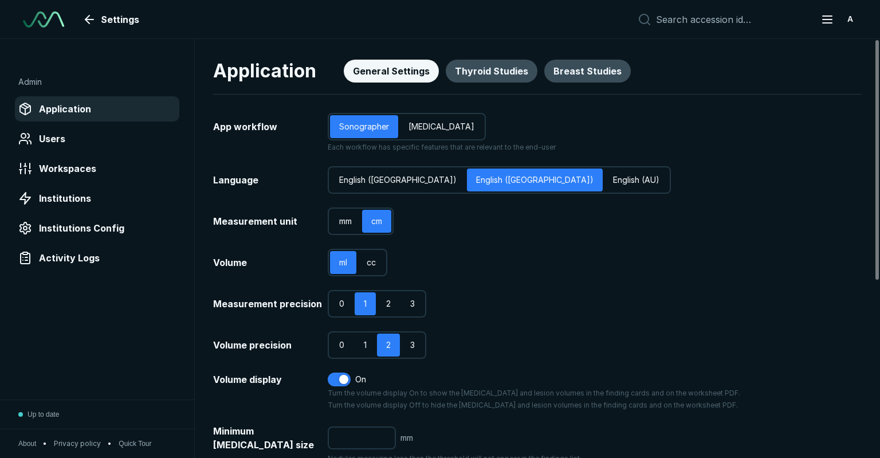
scroll to position [3149, 4373]
click at [99, 28] on link "Settings" at bounding box center [112, 19] width 68 height 23
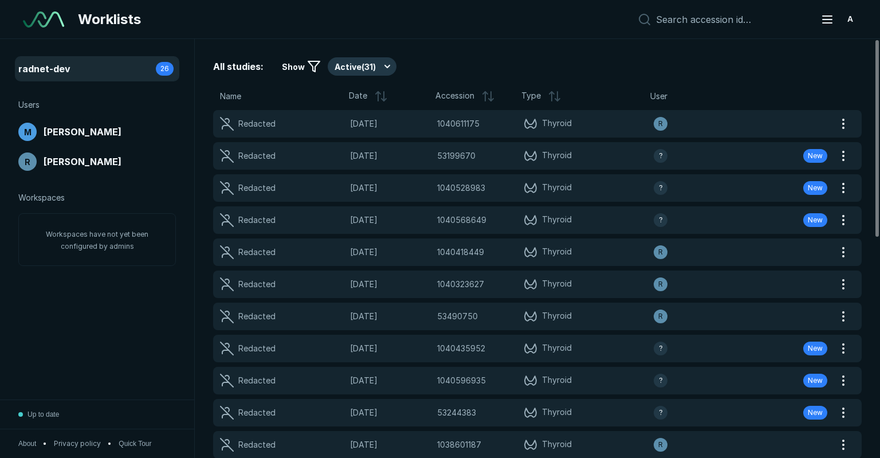
scroll to position [3149, 4373]
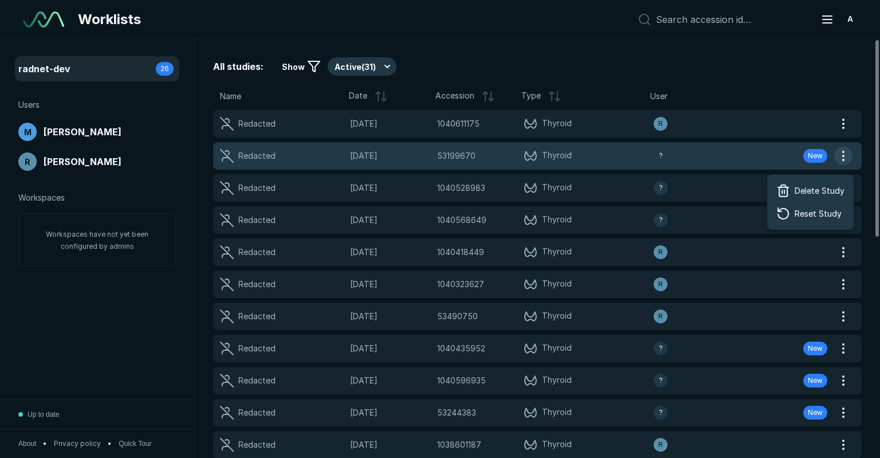
click at [842, 153] on button "button" at bounding box center [843, 156] width 18 height 18
click at [423, 160] on span "[DATE]" at bounding box center [390, 156] width 80 height 13
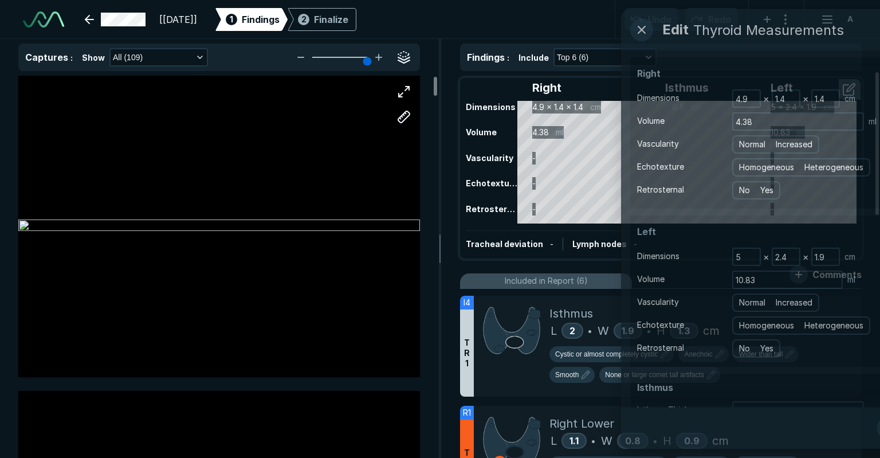
scroll to position [3067, 3262]
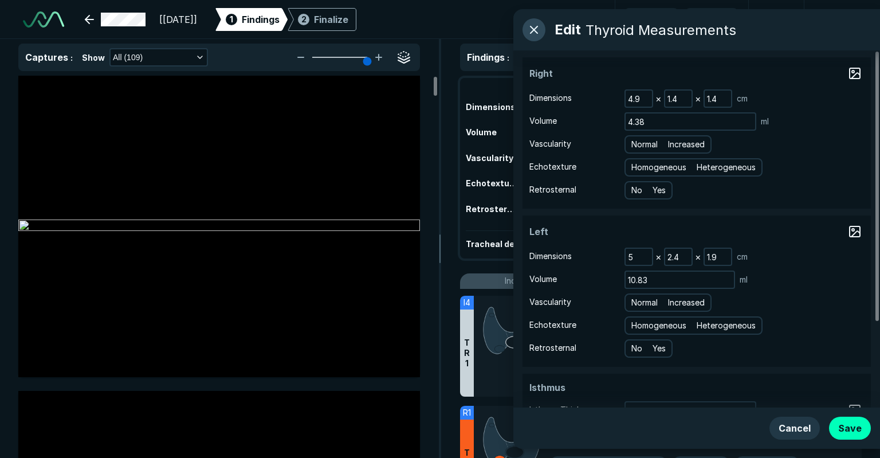
click at [542, 27] on button "button" at bounding box center [534, 29] width 23 height 23
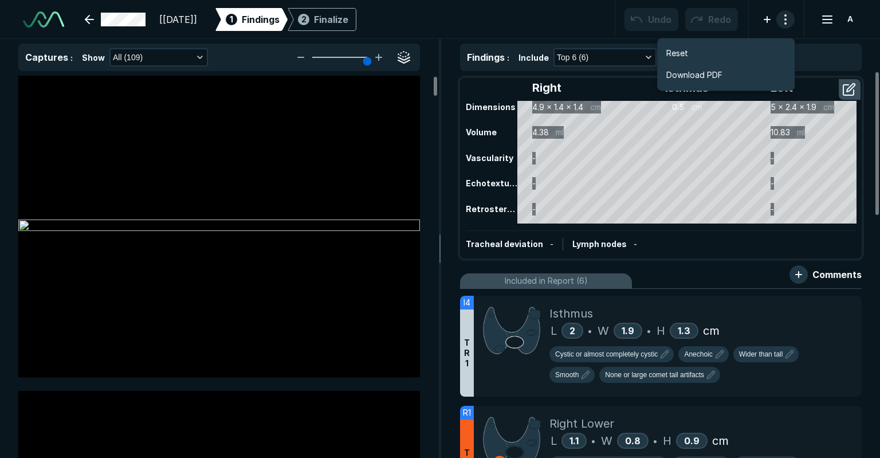
click at [794, 21] on button "button" at bounding box center [785, 19] width 18 height 18
click at [784, 19] on button "button" at bounding box center [785, 19] width 18 height 18
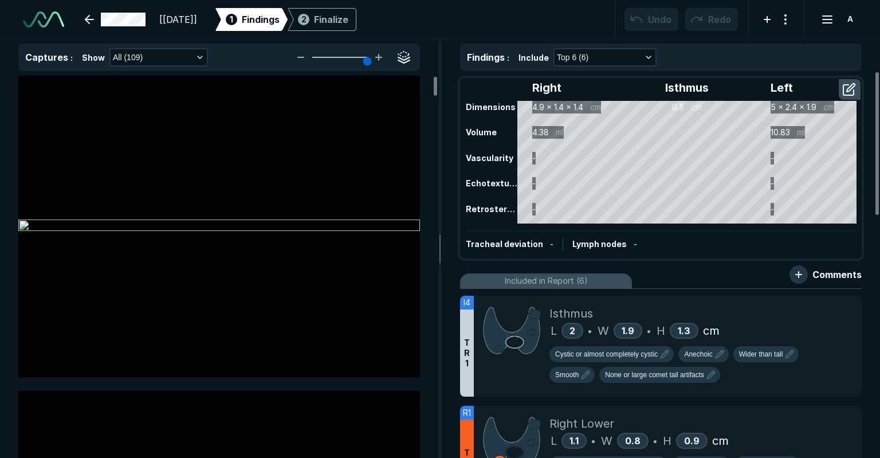
click at [90, 8] on div "[[DATE]]" at bounding box center [137, 19] width 119 height 23
click at [93, 20] on link at bounding box center [115, 19] width 74 height 23
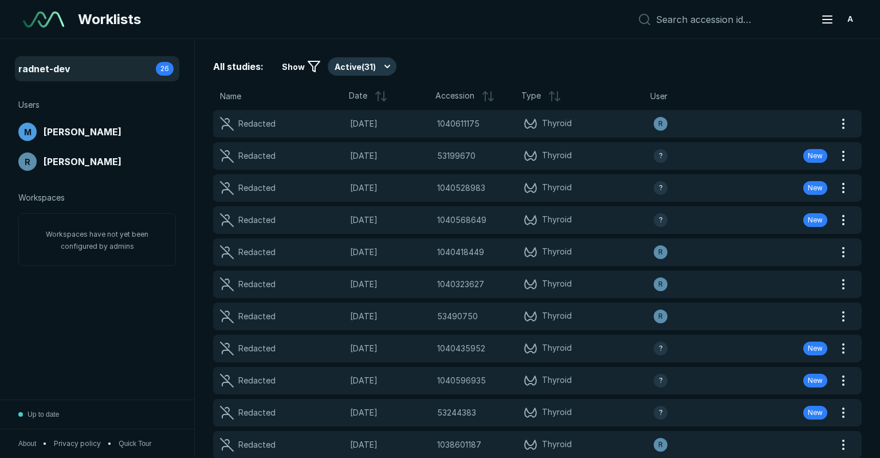
scroll to position [3149, 4373]
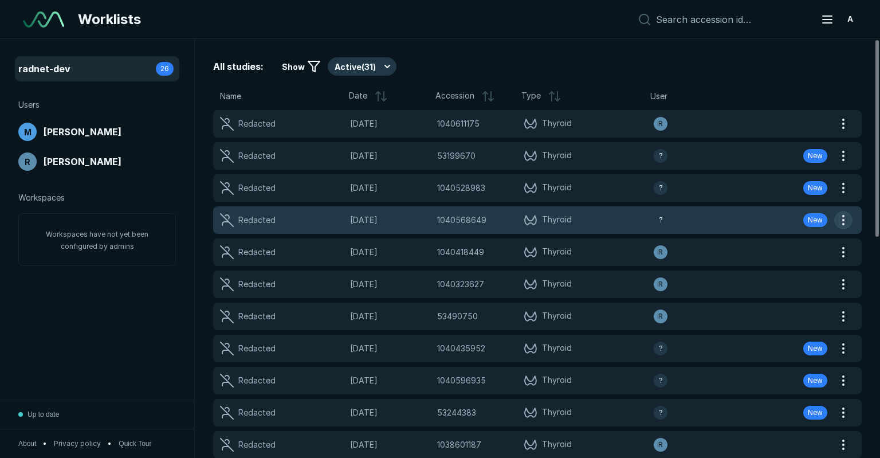
click at [841, 219] on button "button" at bounding box center [843, 220] width 18 height 18
click at [362, 227] on div "Redacted [DATE] 1040568649 1040568649 Thyroid ? New" at bounding box center [523, 220] width 621 height 28
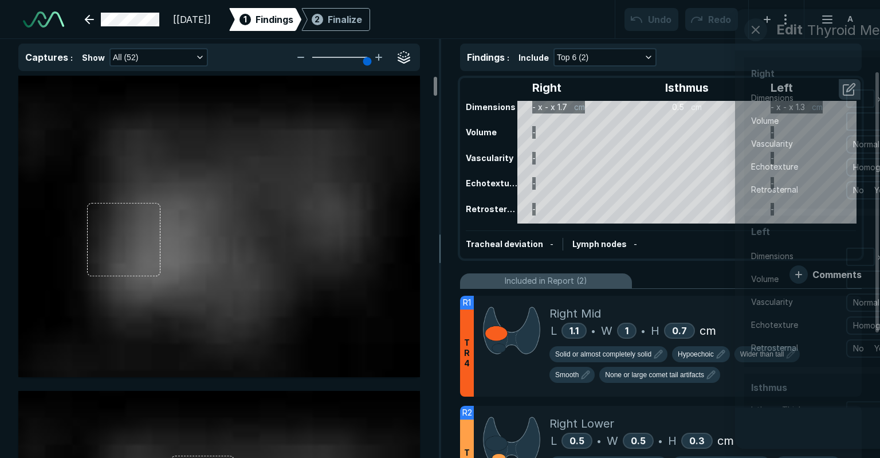
scroll to position [2250, 3271]
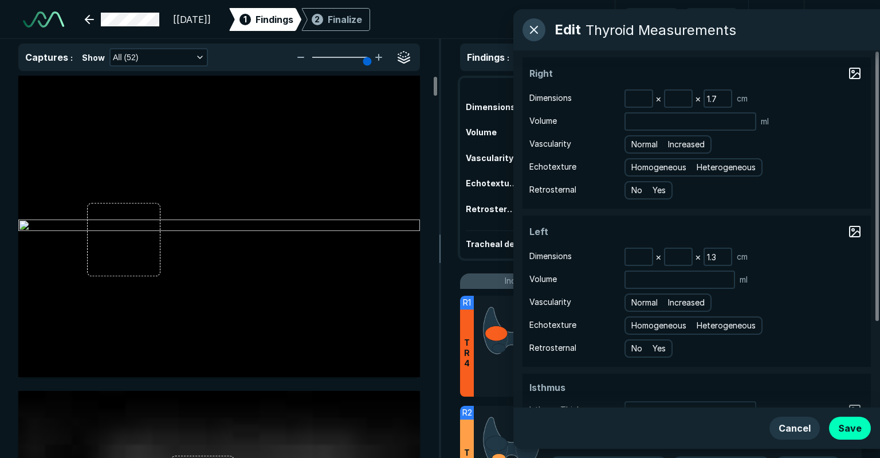
click at [527, 33] on button "button" at bounding box center [534, 29] width 23 height 23
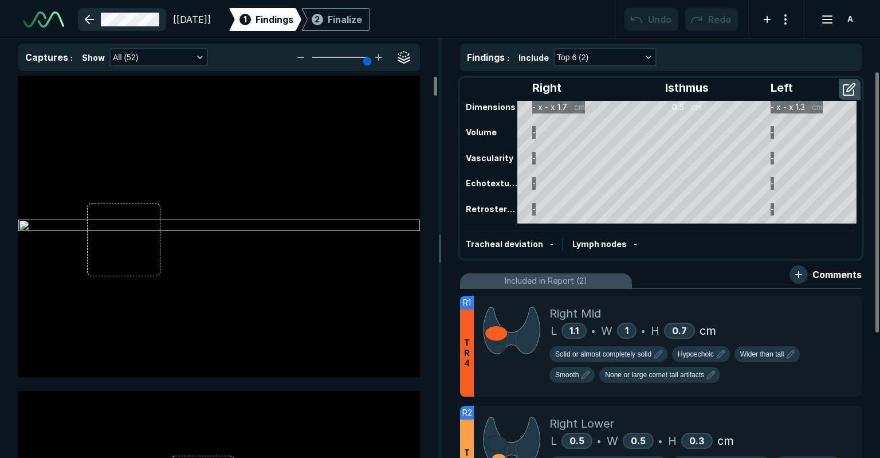
click at [109, 17] on link at bounding box center [122, 19] width 88 height 23
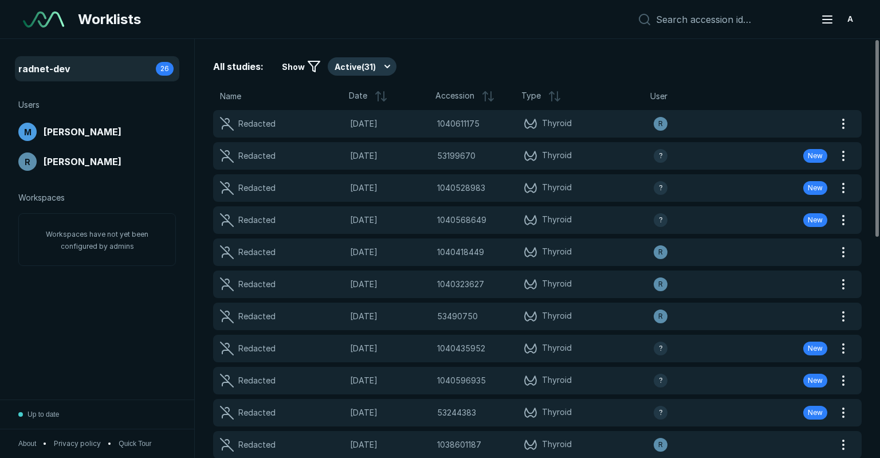
scroll to position [3149, 4373]
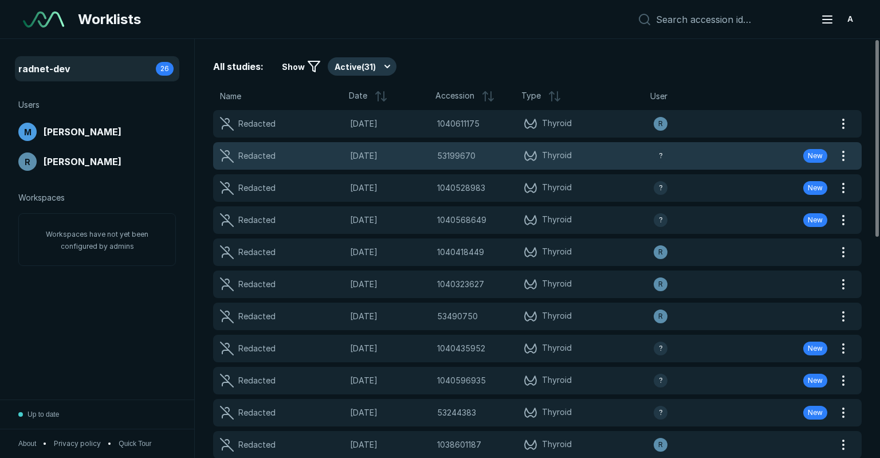
click at [438, 166] on div "Redacted [DATE] 53199670 53199670 Thyroid ? New" at bounding box center [523, 156] width 621 height 28
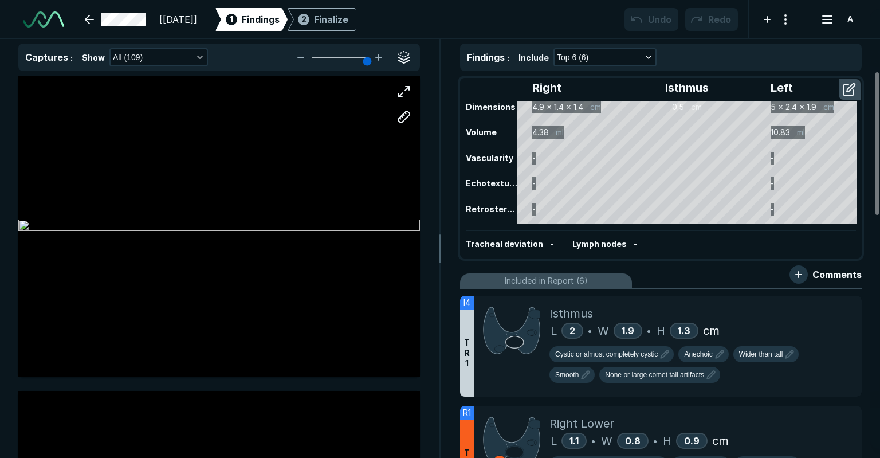
scroll to position [3067, 3262]
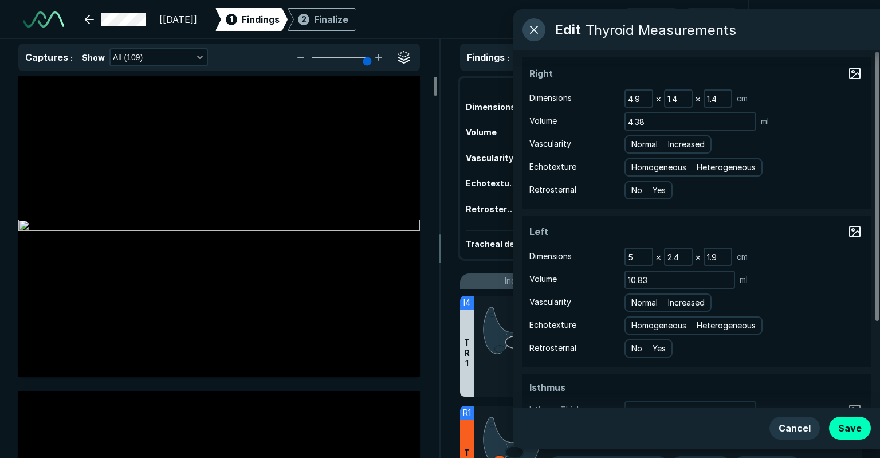
click at [529, 29] on button "button" at bounding box center [534, 29] width 23 height 23
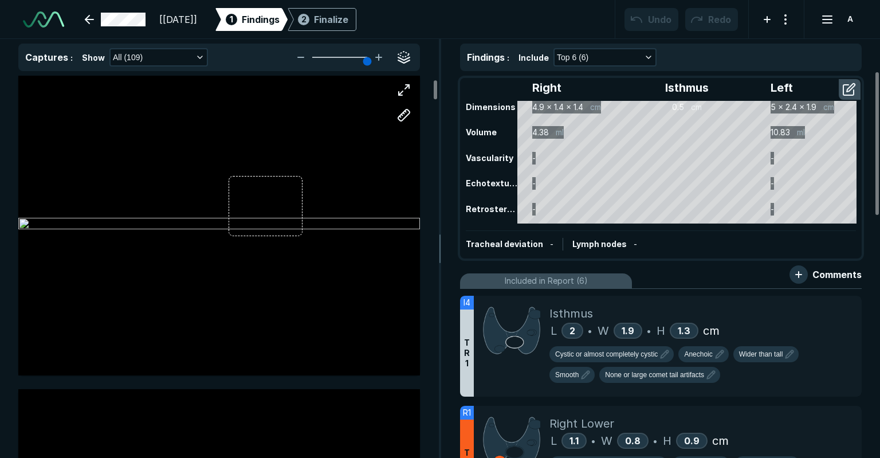
scroll to position [344, 0]
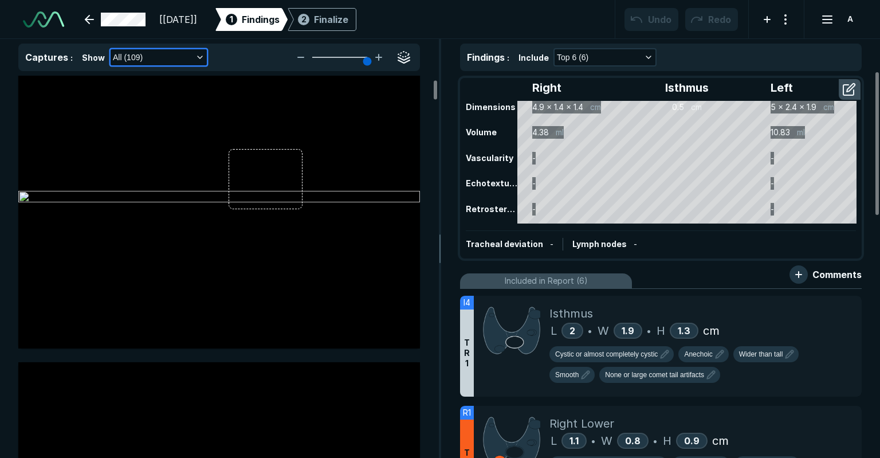
click at [151, 61] on button "All (109)" at bounding box center [159, 57] width 96 height 16
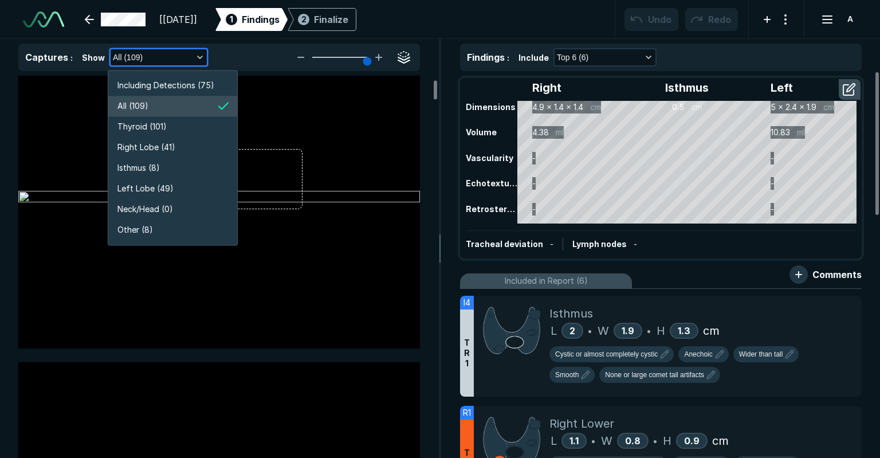
scroll to position [2190, 2045]
click at [203, 90] on span "Including Detections (75)" at bounding box center [165, 85] width 97 height 13
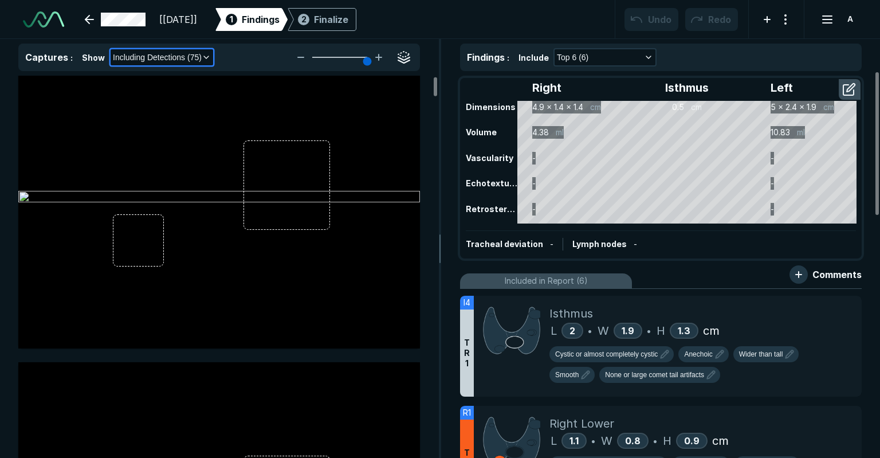
scroll to position [29, 0]
click at [186, 70] on div "Captures : Show Including Detections (75)" at bounding box center [219, 58] width 402 height 28
click at [177, 59] on span "Including Detections (75)" at bounding box center [157, 57] width 89 height 13
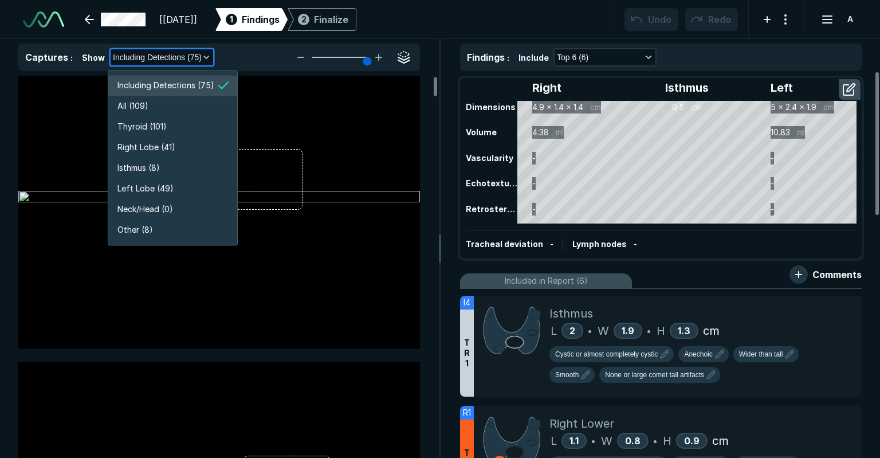
scroll to position [2190, 2045]
click at [147, 103] on span "All (109)" at bounding box center [132, 106] width 31 height 13
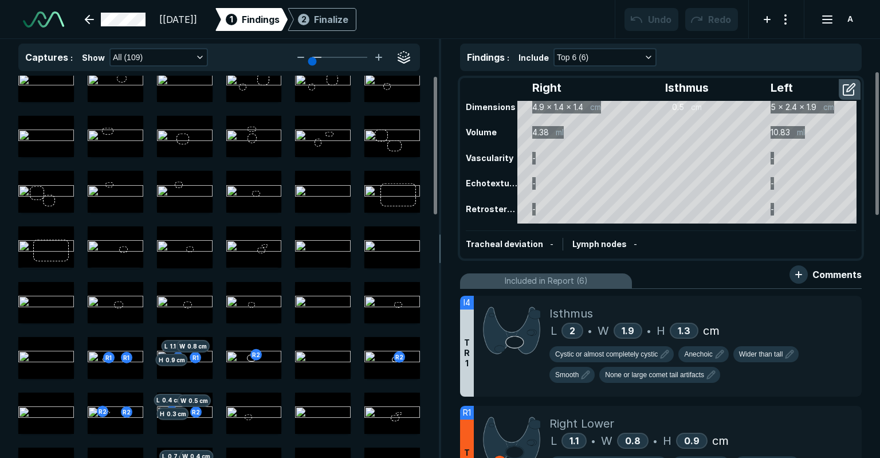
scroll to position [0, 0]
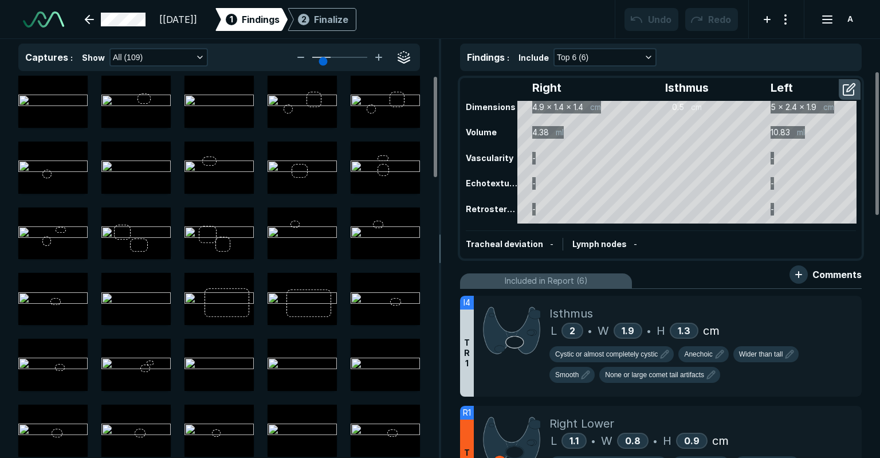
drag, startPoint x: 360, startPoint y: 54, endPoint x: 324, endPoint y: 62, distance: 37.1
type input "2"
click at [324, 58] on input "range" at bounding box center [340, 57] width 64 height 1
click at [403, 55] on button "button" at bounding box center [404, 57] width 18 height 18
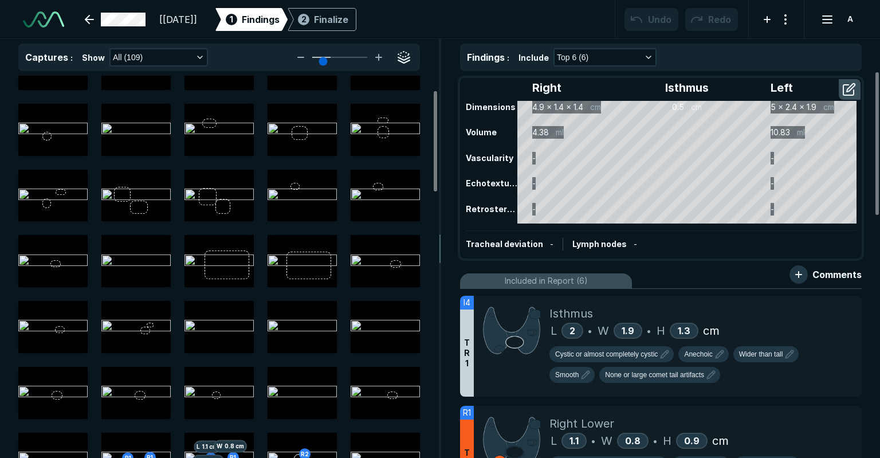
scroll to position [57, 0]
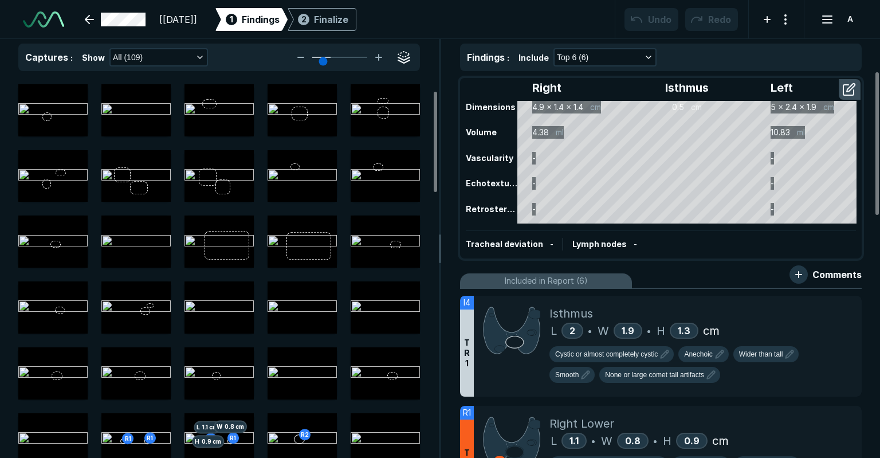
click at [413, 55] on span at bounding box center [404, 57] width 18 height 18
click at [407, 58] on button "button" at bounding box center [404, 57] width 18 height 18
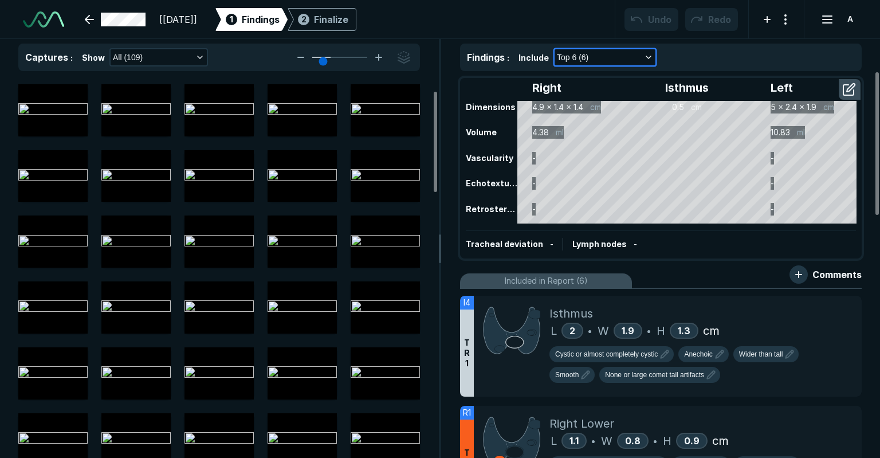
click at [602, 59] on button "Top 6 (6)" at bounding box center [605, 57] width 101 height 16
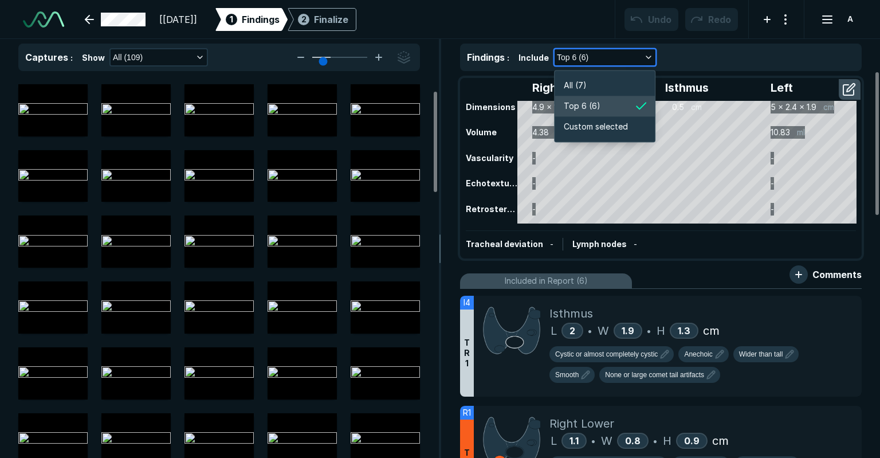
scroll to position [1726, 1924]
click at [601, 89] on li "All (7)" at bounding box center [605, 85] width 100 height 21
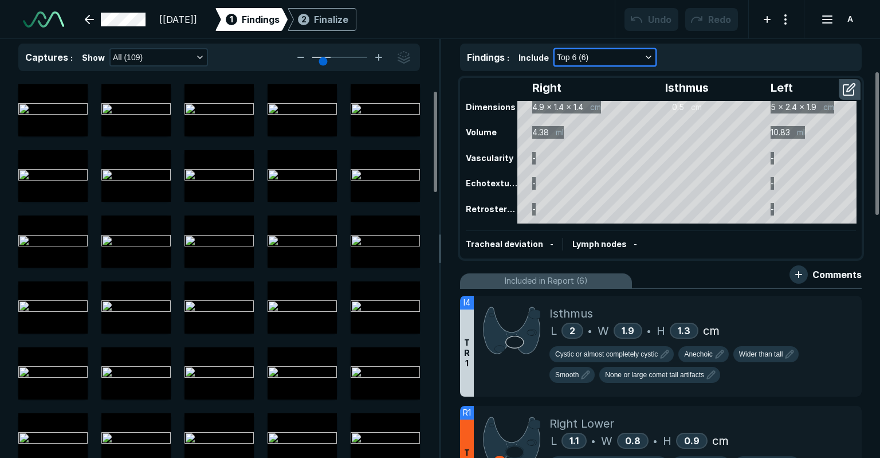
click at [612, 60] on button "Top 6 (6)" at bounding box center [605, 57] width 101 height 16
click at [723, 57] on div "Include Top 6 (6)" at bounding box center [687, 57] width 336 height 18
click at [858, 84] on button "button" at bounding box center [850, 89] width 21 height 18
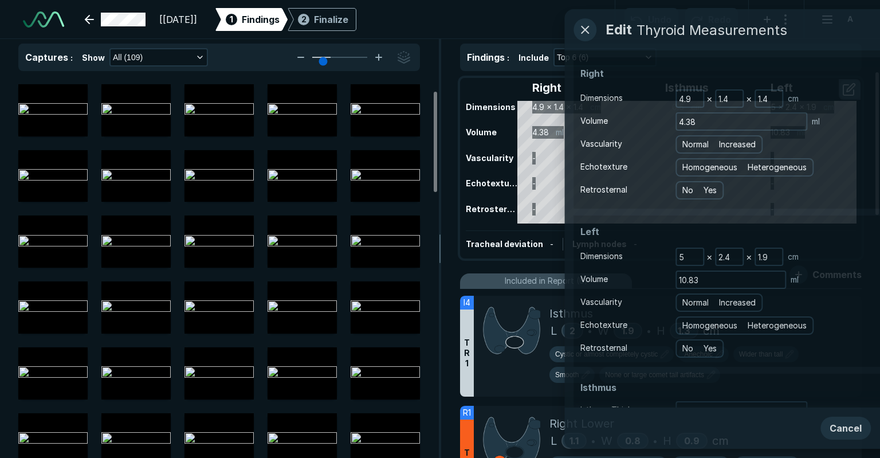
scroll to position [3055, 3122]
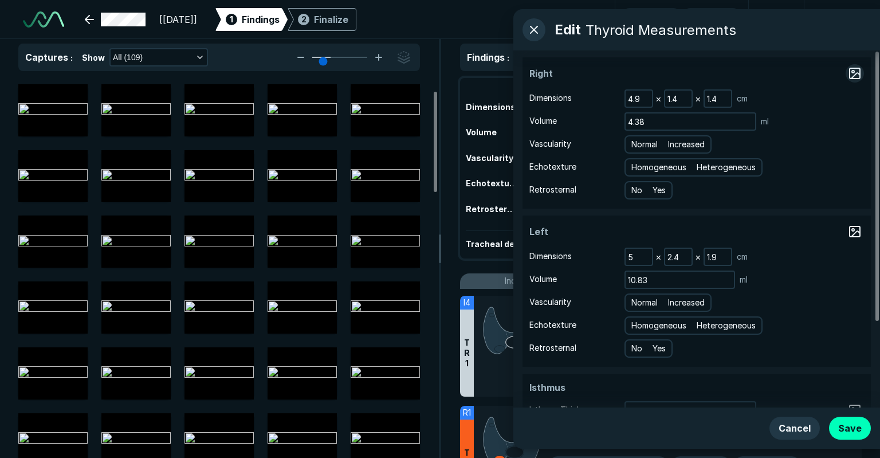
click at [853, 74] on button "button" at bounding box center [855, 73] width 18 height 18
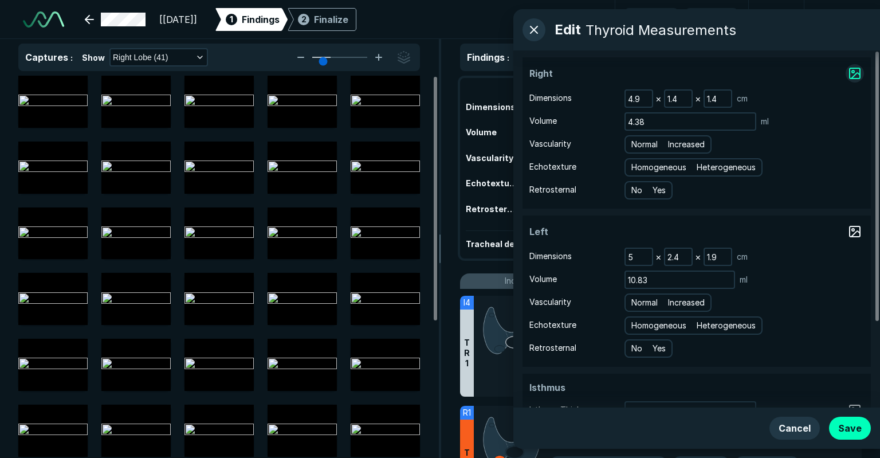
click at [853, 74] on button "button" at bounding box center [855, 73] width 18 height 18
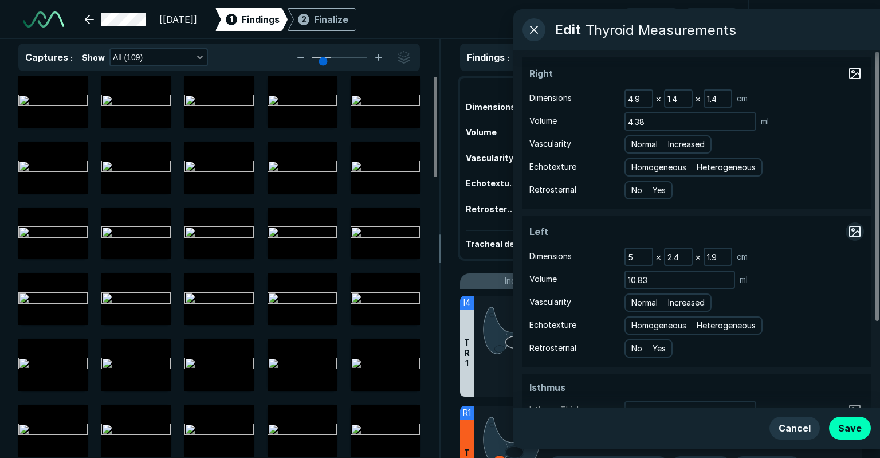
click at [853, 233] on button "button" at bounding box center [855, 231] width 18 height 18
click at [848, 77] on button "button" at bounding box center [855, 73] width 18 height 18
click at [854, 237] on button "button" at bounding box center [855, 231] width 18 height 18
click at [851, 83] on div "Right Dimensions 4.9 × 1.4 × 1.4 cm Volume 4.38 ml Vascularity Normal Increased…" at bounding box center [696, 133] width 335 height 138
click at [853, 78] on button "button" at bounding box center [855, 73] width 18 height 18
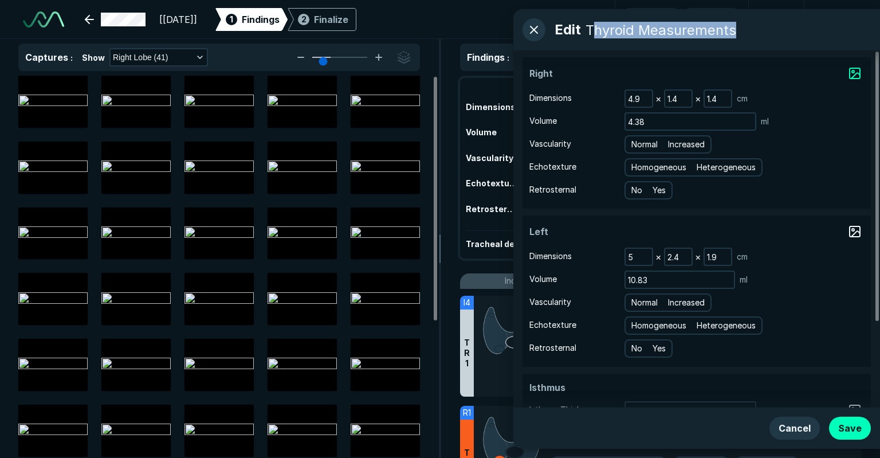
drag, startPoint x: 590, startPoint y: 32, endPoint x: 733, endPoint y: 32, distance: 142.7
click at [733, 32] on div "Thyroid Measurements" at bounding box center [661, 30] width 151 height 17
click at [732, 32] on div "Thyroid Measurements" at bounding box center [661, 30] width 151 height 17
drag, startPoint x: 641, startPoint y: 33, endPoint x: 674, endPoint y: 32, distance: 32.7
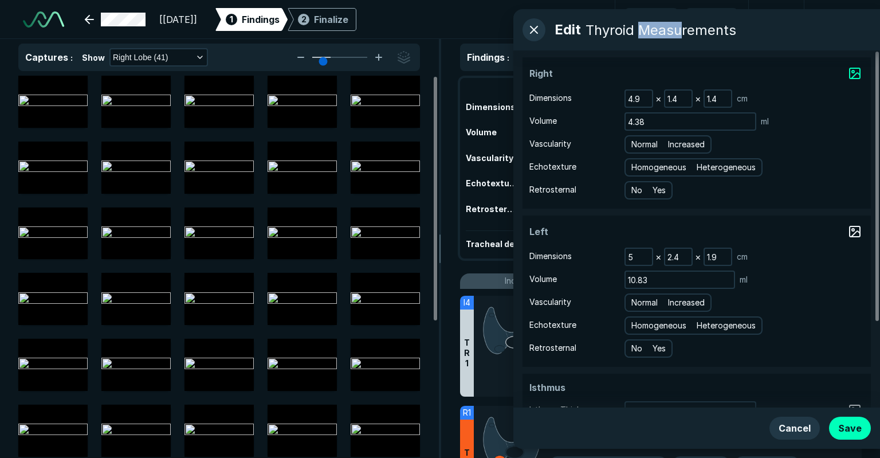
click at [678, 33] on div "Thyroid Measurements" at bounding box center [661, 30] width 151 height 17
click at [857, 229] on button "button" at bounding box center [855, 231] width 18 height 18
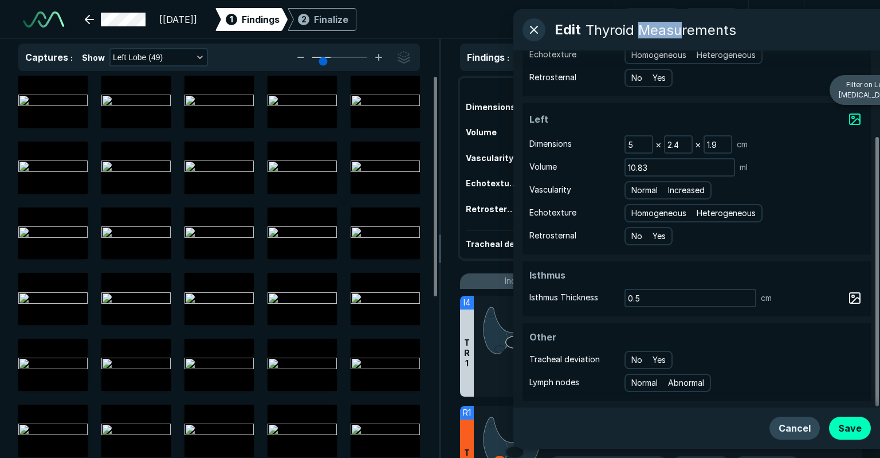
click at [783, 424] on button "Cancel" at bounding box center [795, 428] width 50 height 23
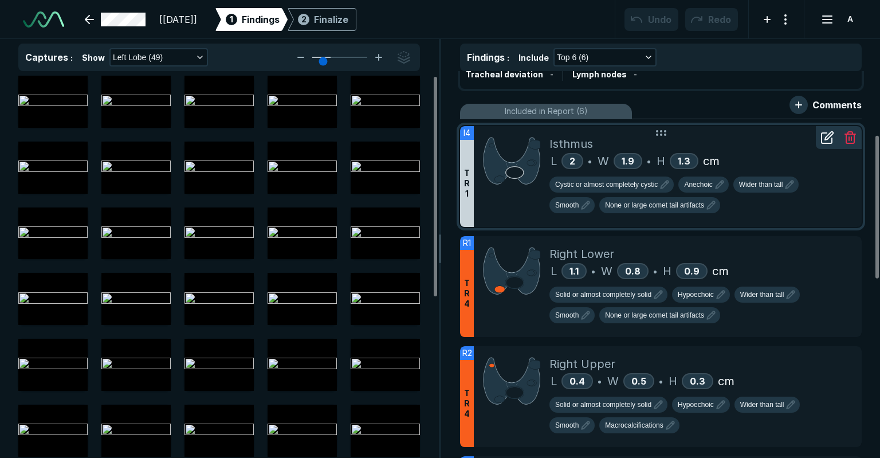
scroll to position [172, 0]
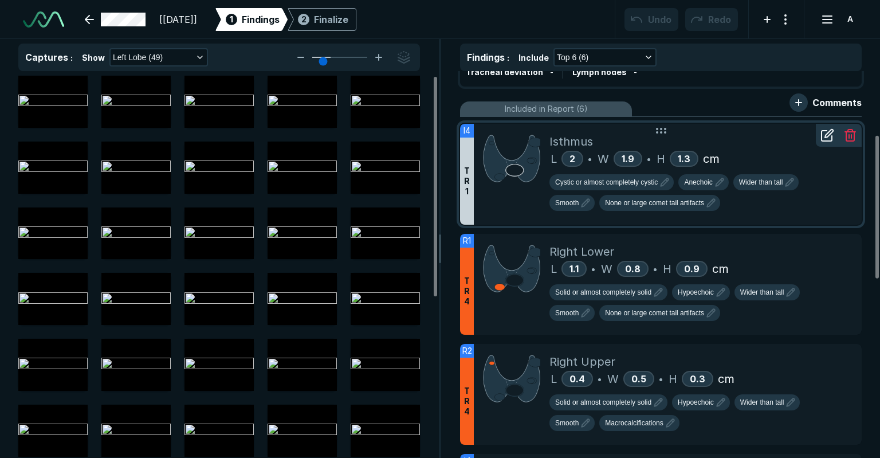
click at [508, 179] on img at bounding box center [511, 158] width 57 height 51
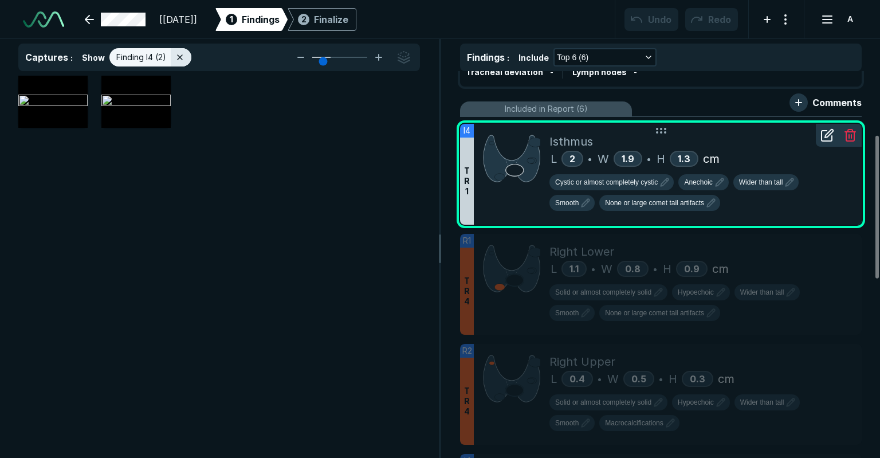
scroll to position [3067, 3262]
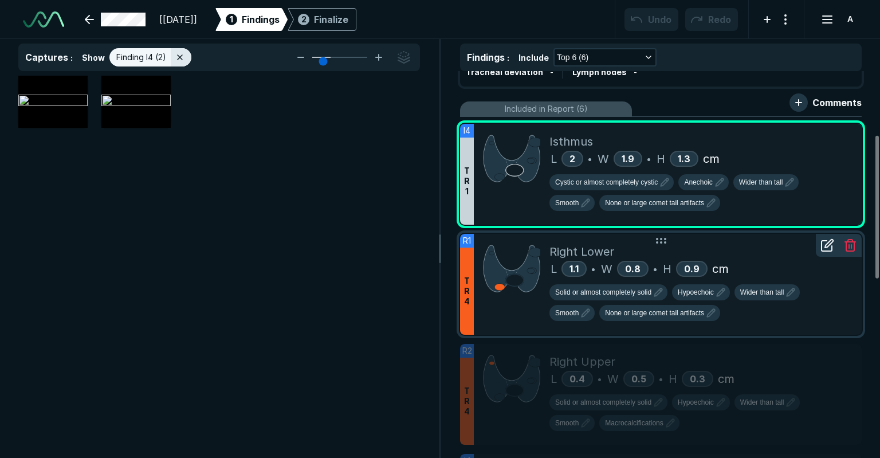
click at [509, 250] on img at bounding box center [511, 268] width 57 height 51
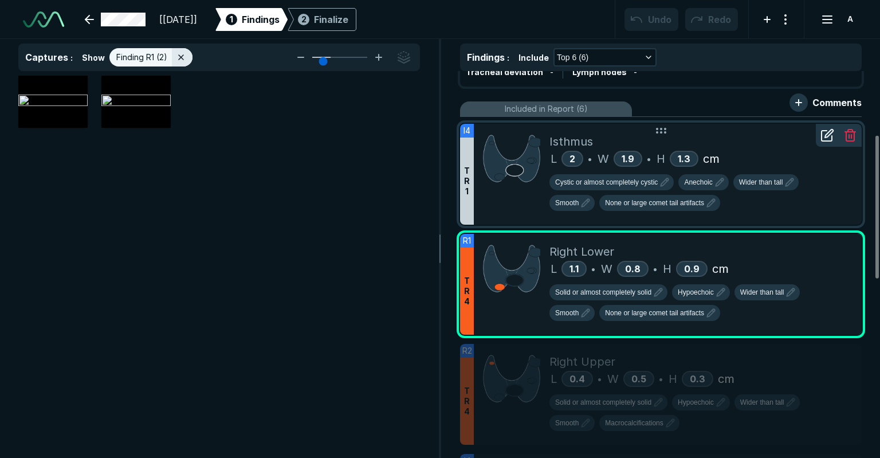
click at [520, 178] on img at bounding box center [511, 158] width 57 height 51
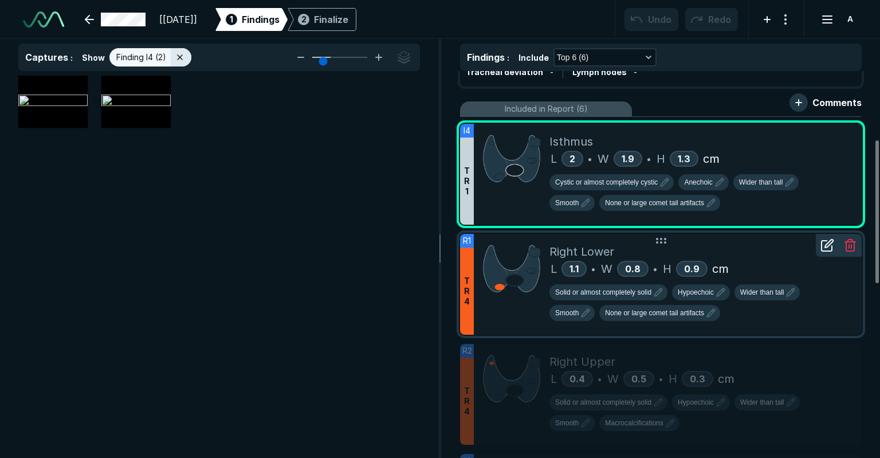
scroll to position [172, 0]
click at [524, 252] on img at bounding box center [511, 268] width 57 height 51
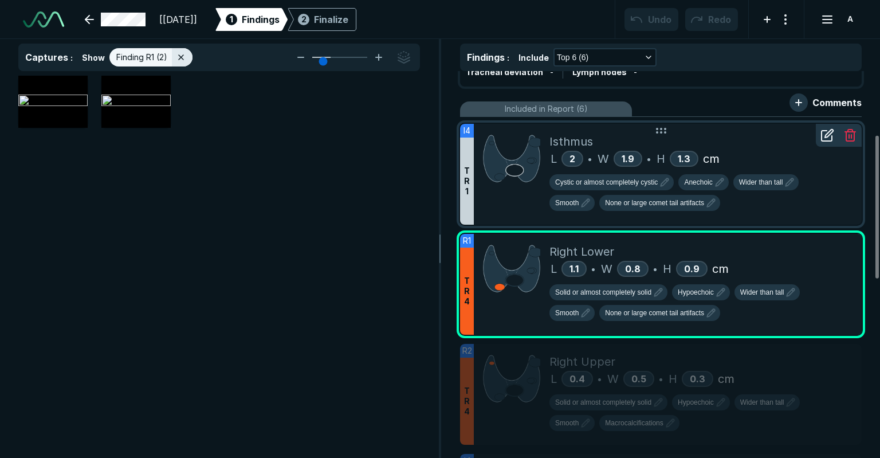
click at [527, 191] on div at bounding box center [512, 174] width 76 height 101
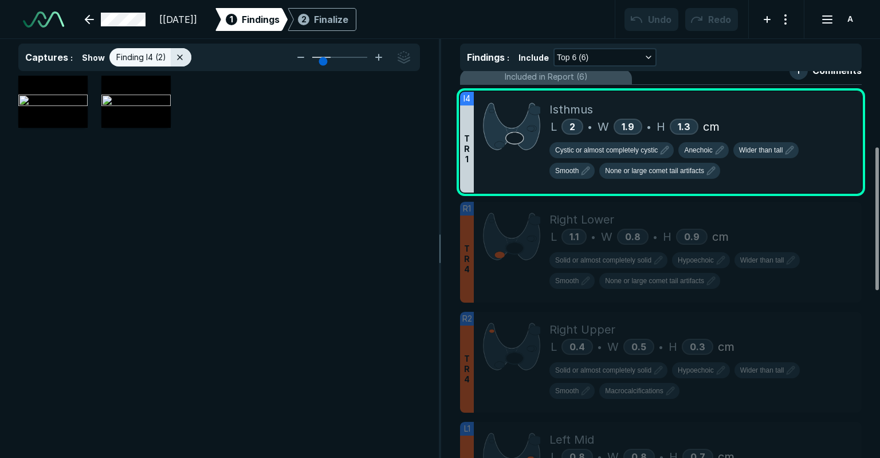
scroll to position [199, 0]
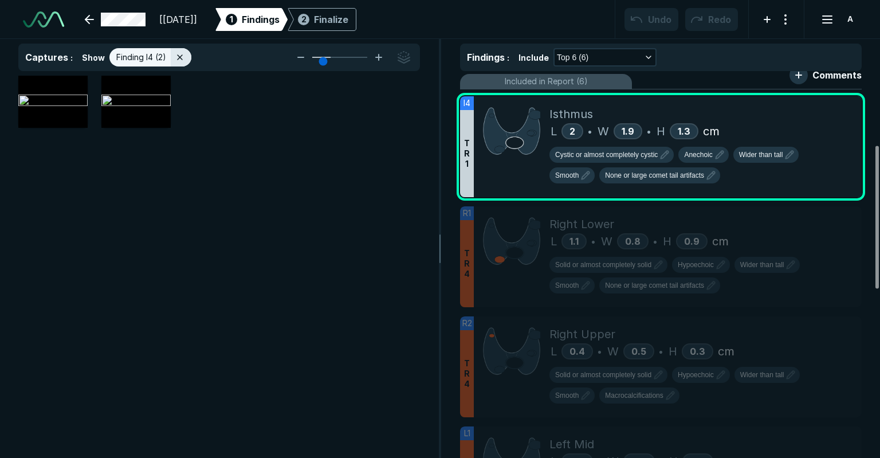
drag, startPoint x: 877, startPoint y: 172, endPoint x: 878, endPoint y: 182, distance: 10.3
click at [878, 182] on div at bounding box center [877, 217] width 3 height 143
click at [185, 61] on div at bounding box center [181, 57] width 21 height 18
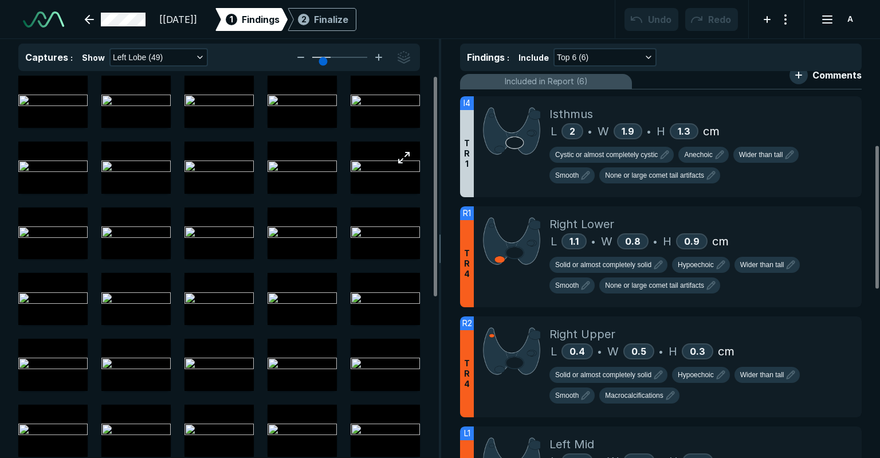
scroll to position [3067, 3262]
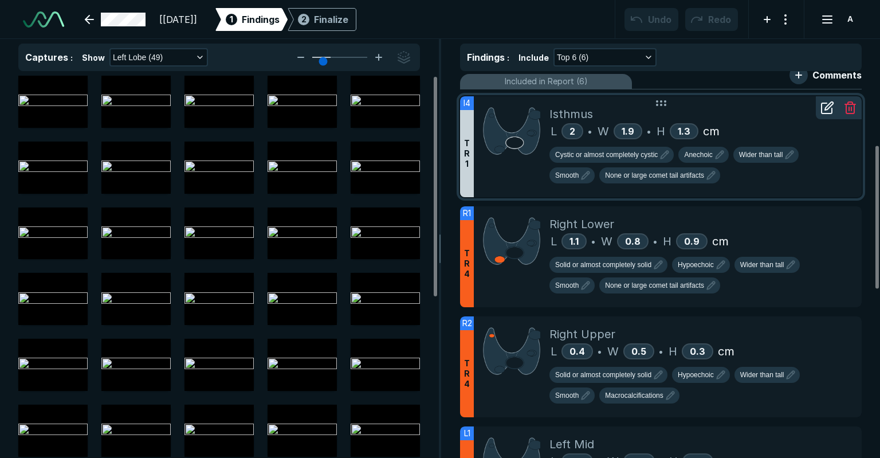
click at [538, 134] on img at bounding box center [511, 130] width 57 height 51
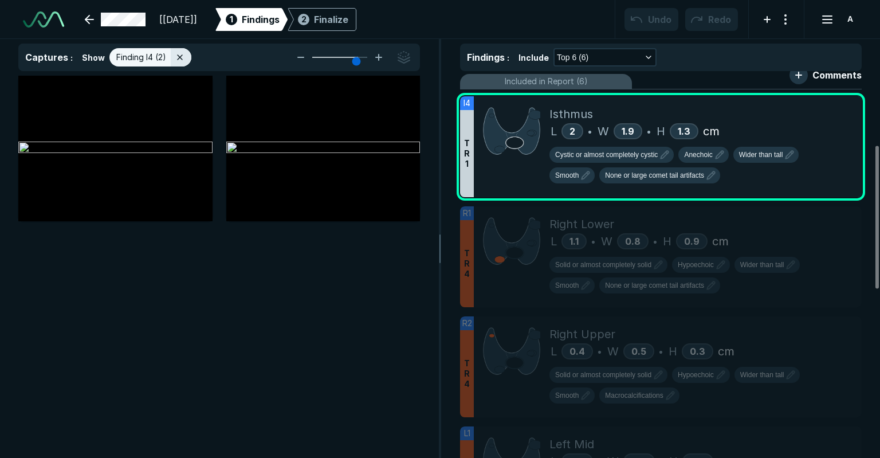
drag, startPoint x: 333, startPoint y: 58, endPoint x: 356, endPoint y: 65, distance: 24.5
type input "5"
click at [356, 58] on input "range" at bounding box center [340, 57] width 64 height 1
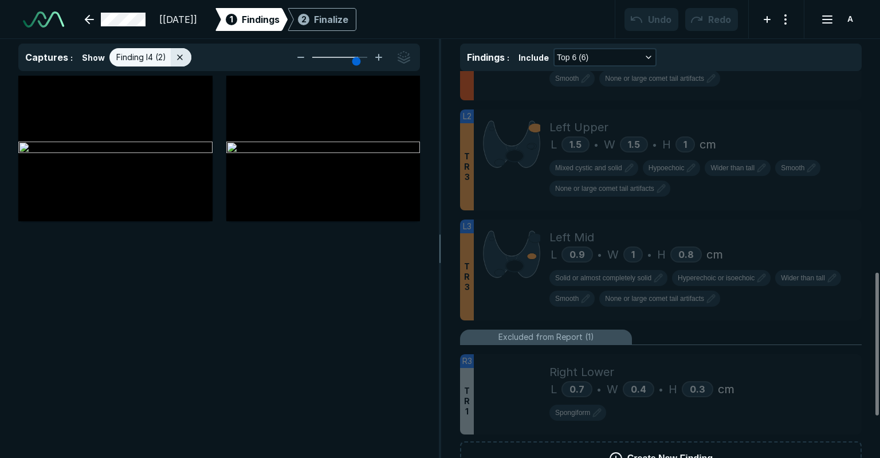
scroll to position [655, 0]
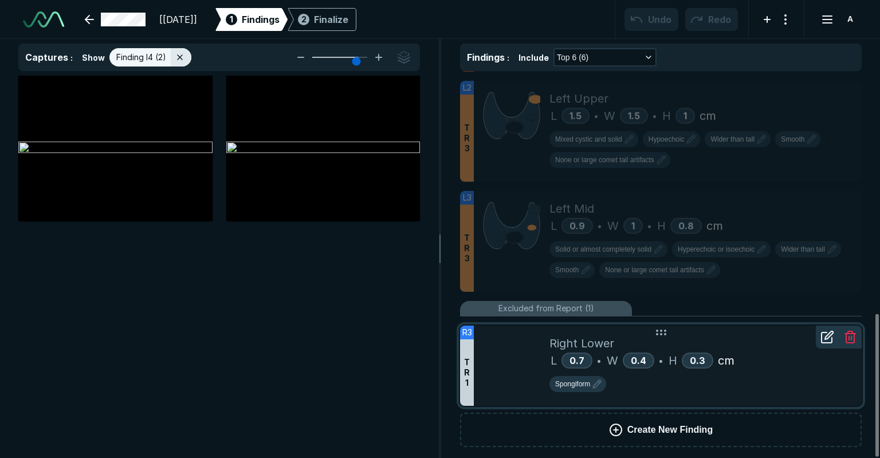
click at [548, 344] on div at bounding box center [512, 365] width 76 height 80
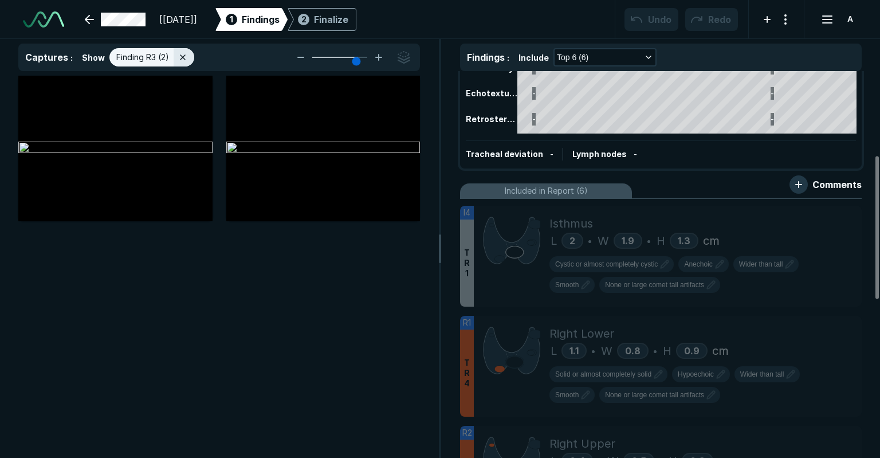
scroll to position [229, 0]
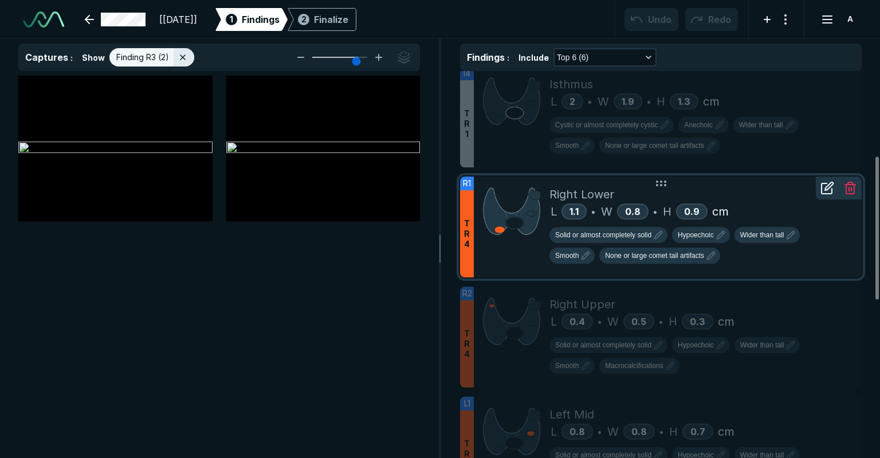
click at [604, 194] on span "Right Lower" at bounding box center [582, 194] width 65 height 17
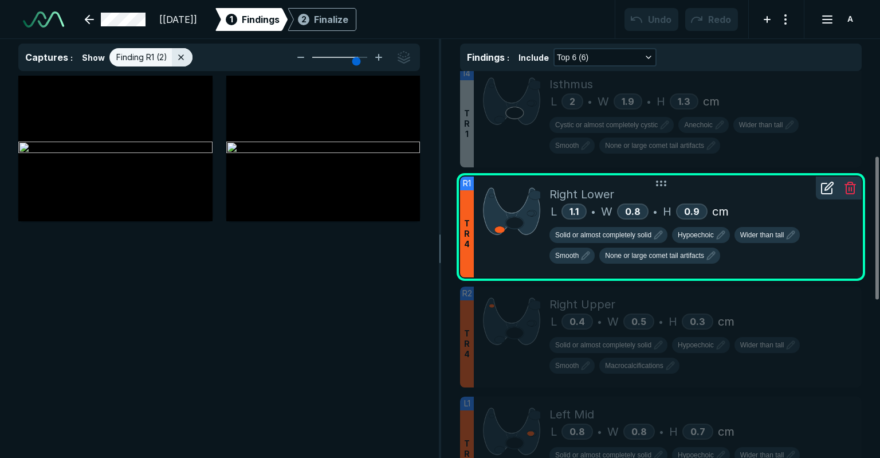
click at [833, 186] on icon at bounding box center [828, 188] width 14 height 14
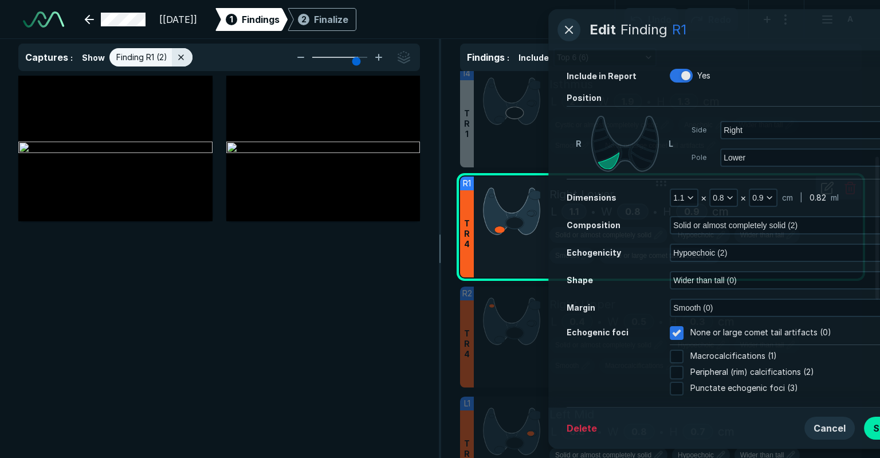
scroll to position [2871, 2939]
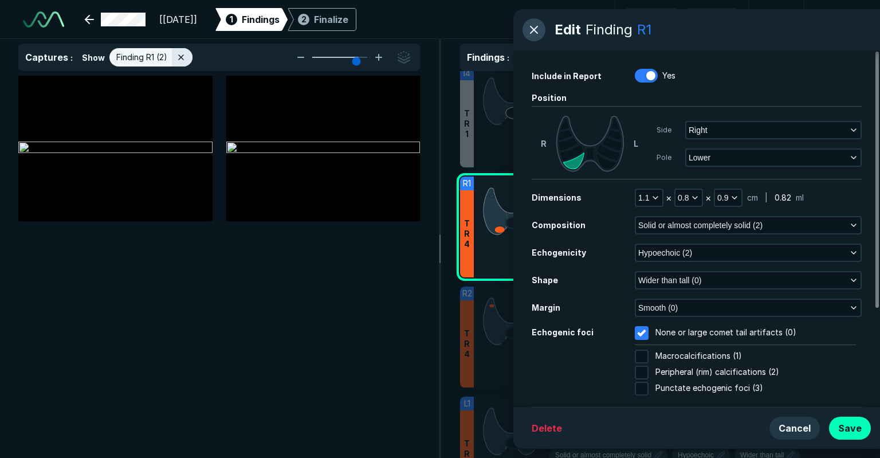
click at [531, 34] on button "button" at bounding box center [534, 29] width 23 height 23
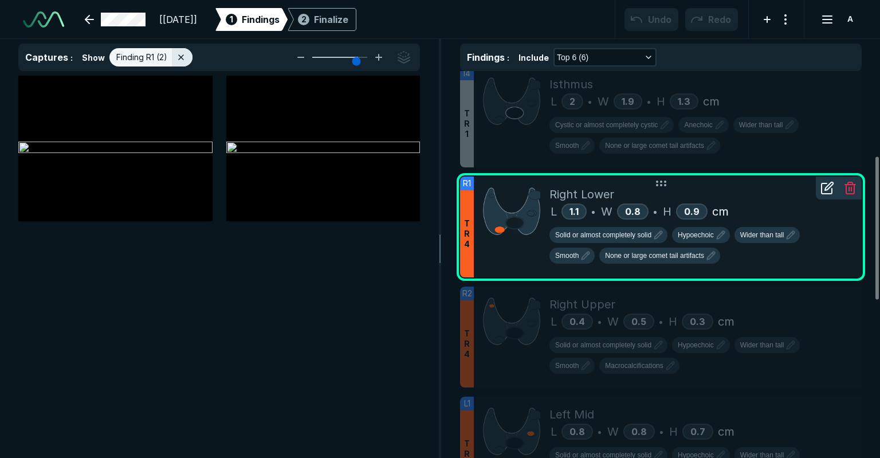
click at [825, 184] on icon at bounding box center [828, 188] width 14 height 14
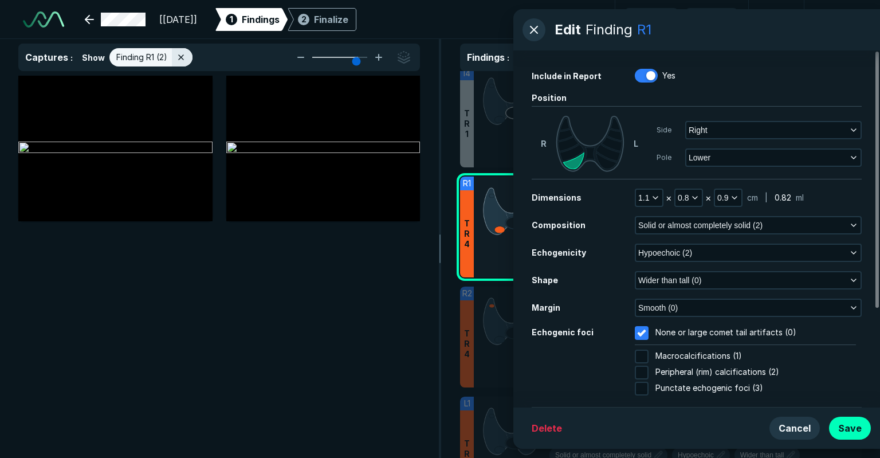
click at [536, 44] on div "Edit Finding R1" at bounding box center [696, 29] width 367 height 41
click at [532, 37] on button "button" at bounding box center [534, 29] width 23 height 23
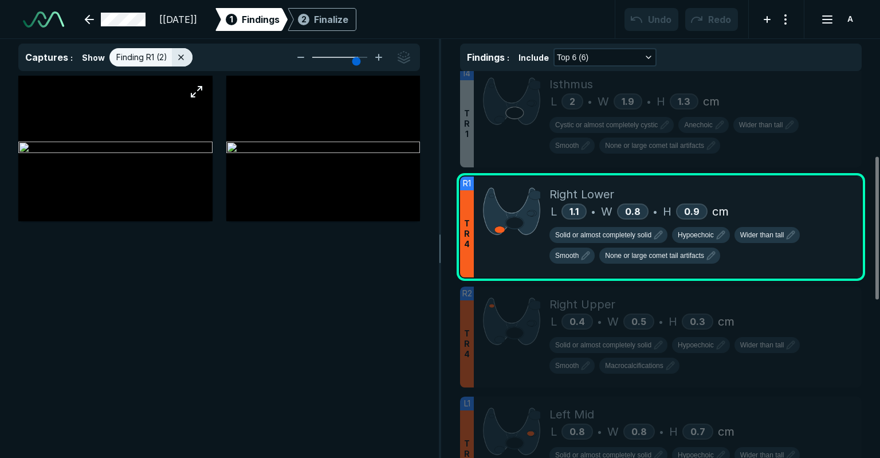
click at [168, 155] on img at bounding box center [115, 149] width 194 height 14
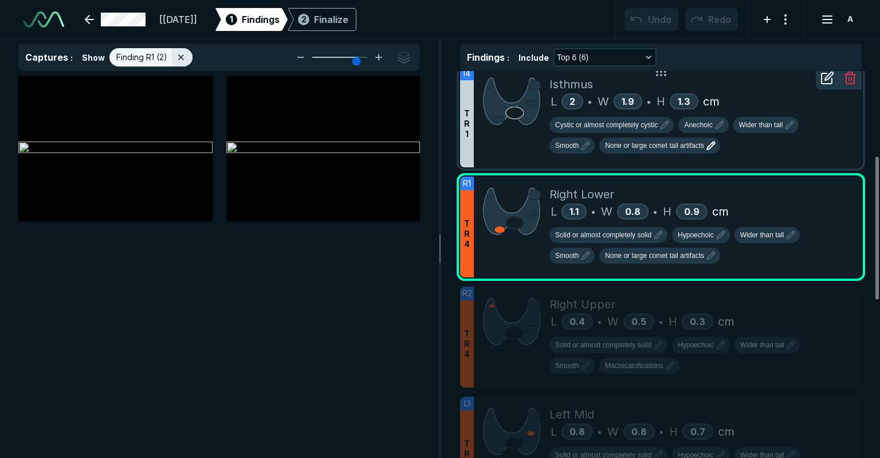
click at [704, 142] on icon "button" at bounding box center [711, 146] width 14 height 14
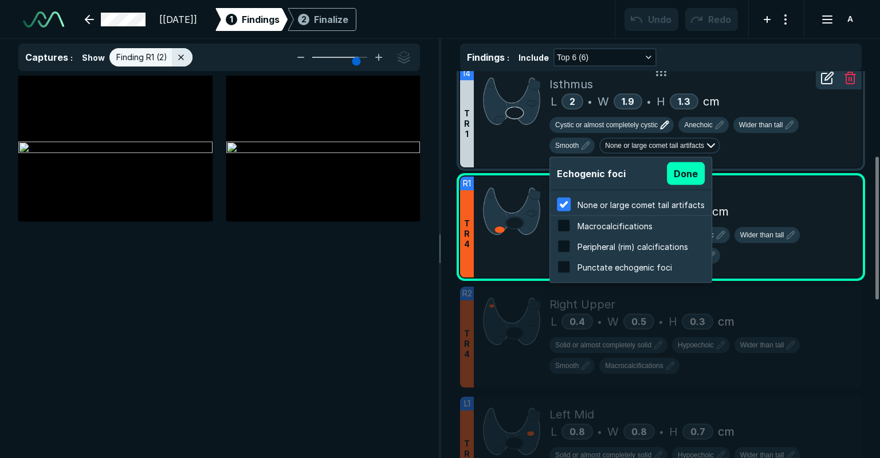
scroll to position [1842, 2186]
click at [527, 144] on div at bounding box center [512, 116] width 76 height 101
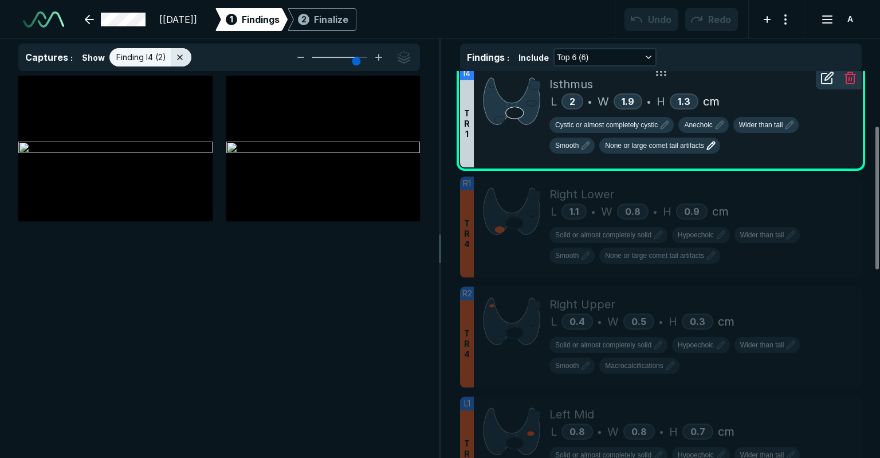
scroll to position [0, 0]
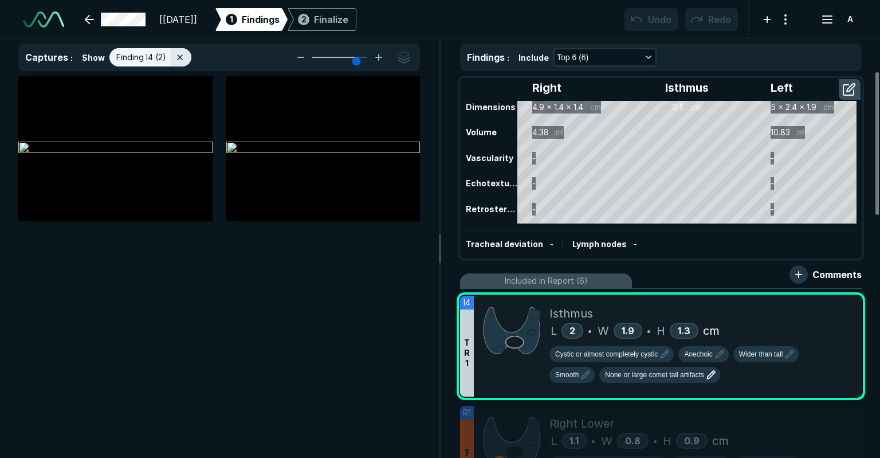
click at [189, 50] on div "Finding I4 (2)" at bounding box center [150, 57] width 82 height 18
click at [185, 56] on div at bounding box center [181, 57] width 21 height 18
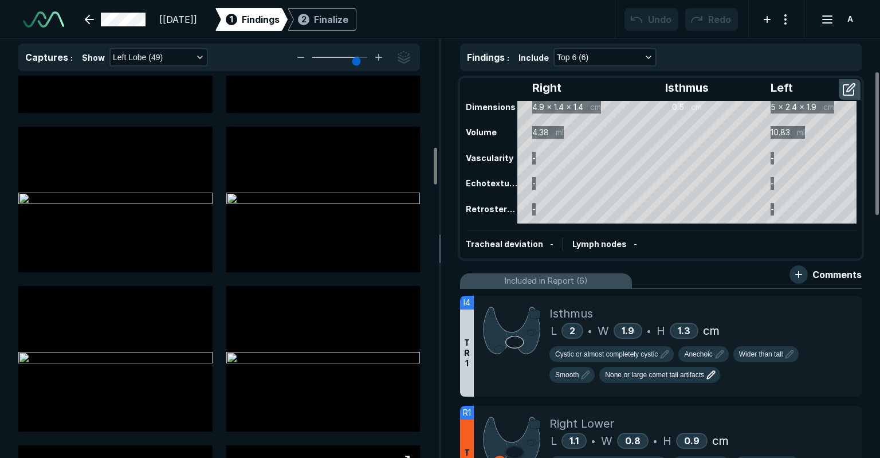
scroll to position [1089, 0]
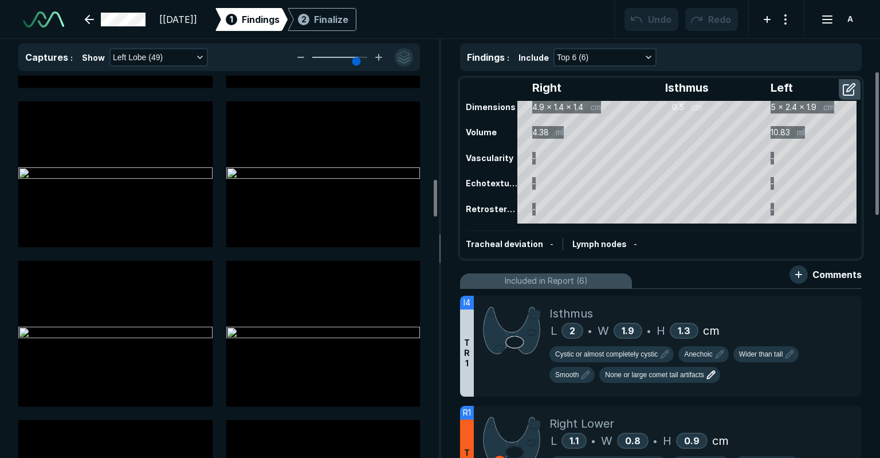
click at [405, 61] on button "button" at bounding box center [404, 57] width 18 height 18
click at [309, 176] on div at bounding box center [300, 167] width 38 height 28
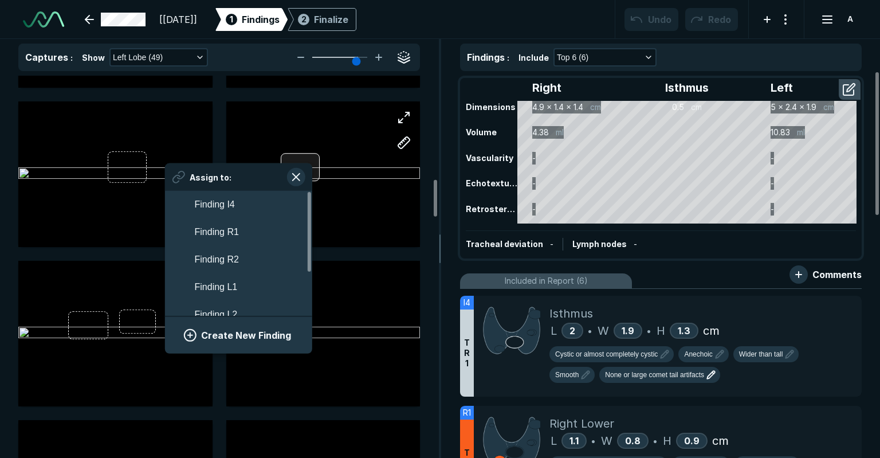
scroll to position [2010, 2125]
click at [309, 176] on div at bounding box center [300, 167] width 38 height 28
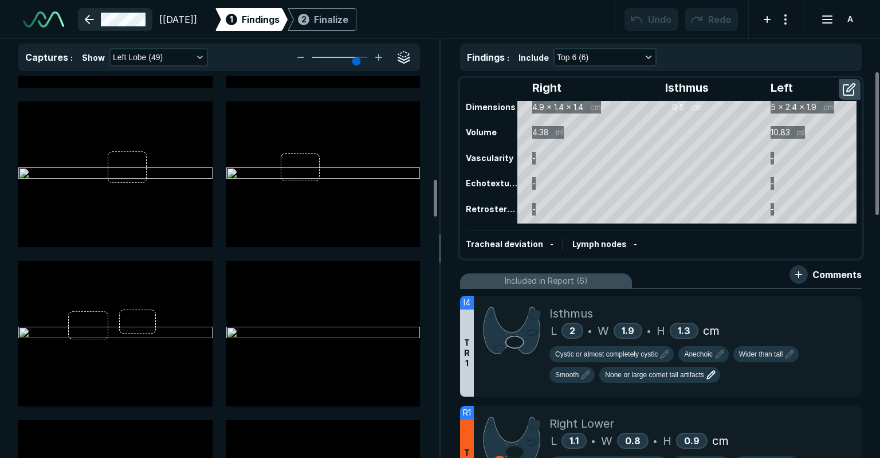
click at [114, 23] on link at bounding box center [115, 19] width 74 height 23
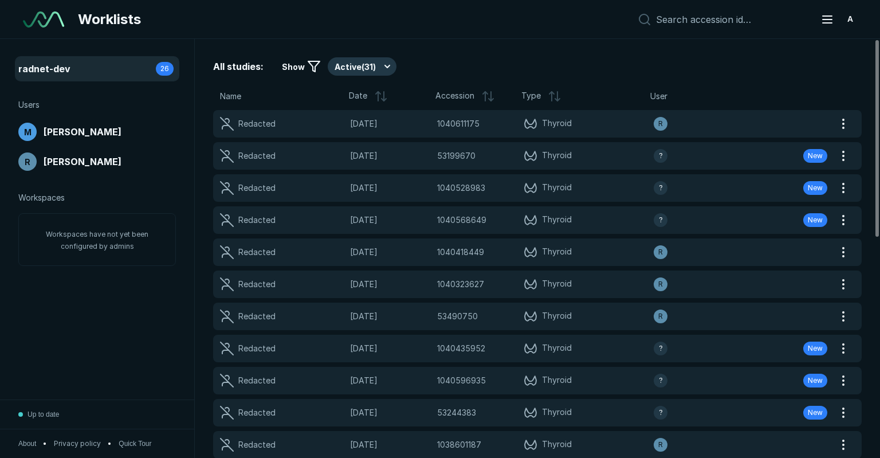
scroll to position [3149, 4373]
